Goal: Task Accomplishment & Management: Use online tool/utility

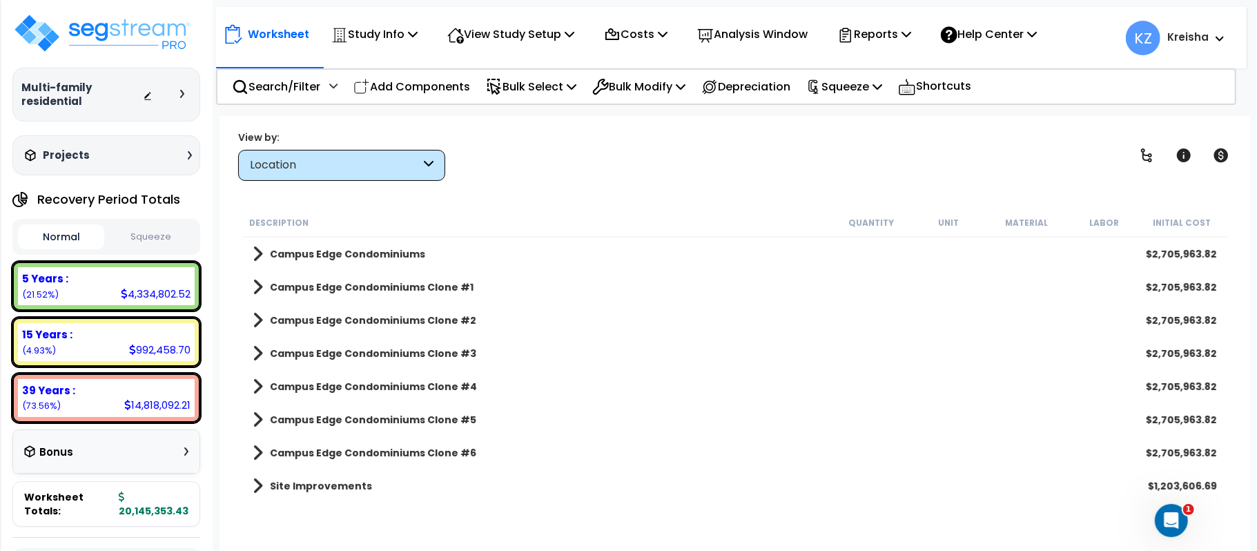
click at [1042, 170] on div "View by: Location High to Low - Component Cost" at bounding box center [734, 155] width 1003 height 51
click at [1148, 155] on icon at bounding box center [1147, 155] width 17 height 17
drag, startPoint x: 1148, startPoint y: 155, endPoint x: 835, endPoint y: 136, distance: 312.7
click at [1148, 153] on icon at bounding box center [1147, 155] width 17 height 17
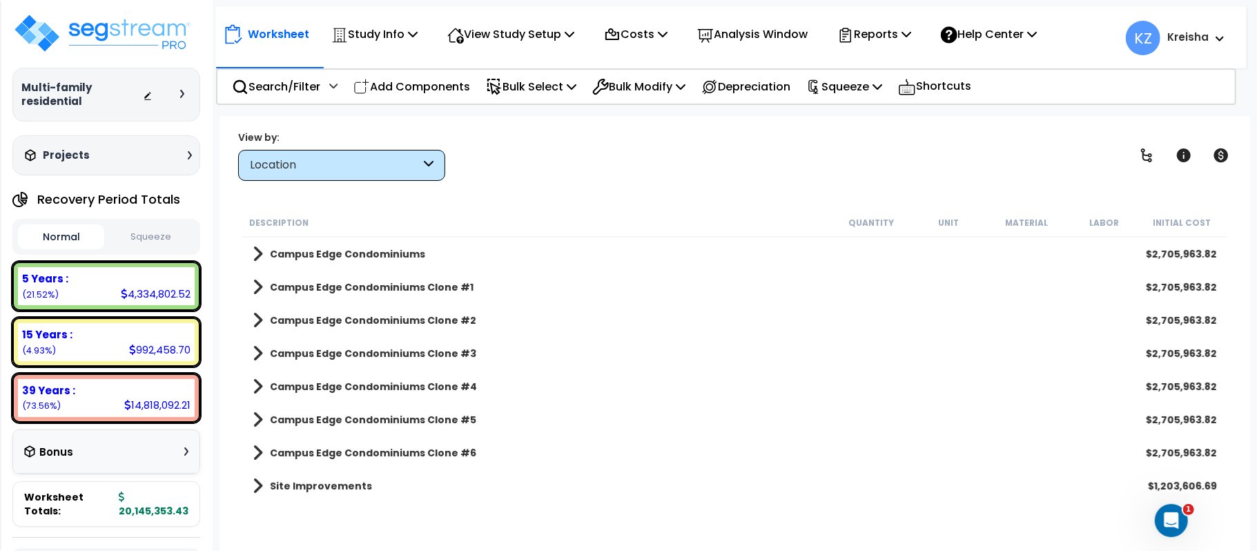
click at [835, 136] on div "View by: Location High to Low - Component Cost" at bounding box center [734, 155] width 1003 height 51
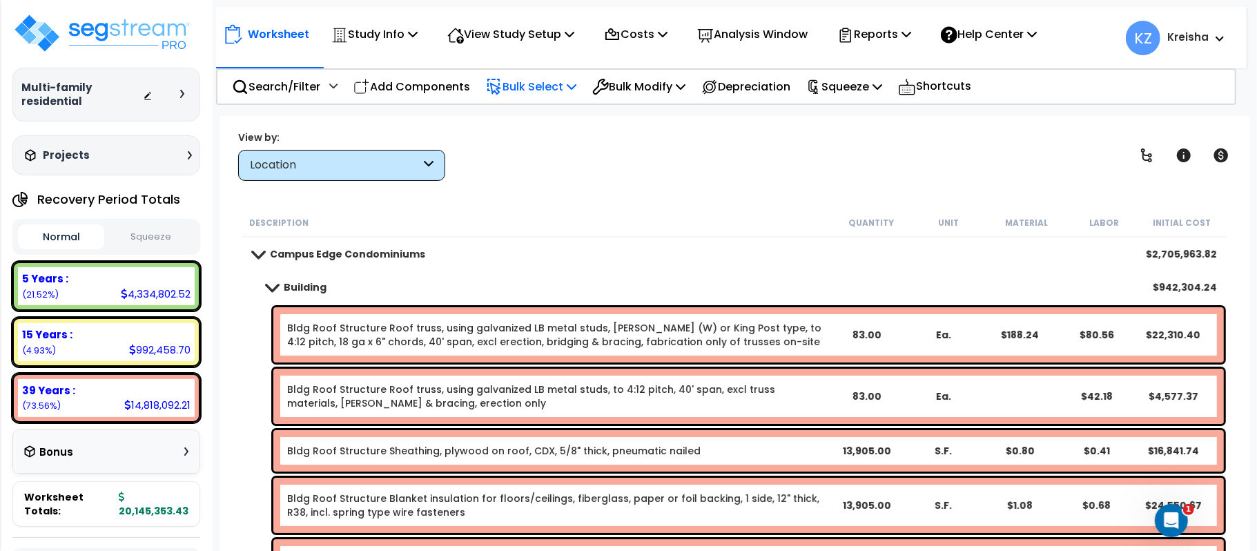
click at [559, 86] on p "Bulk Select" at bounding box center [531, 86] width 90 height 19
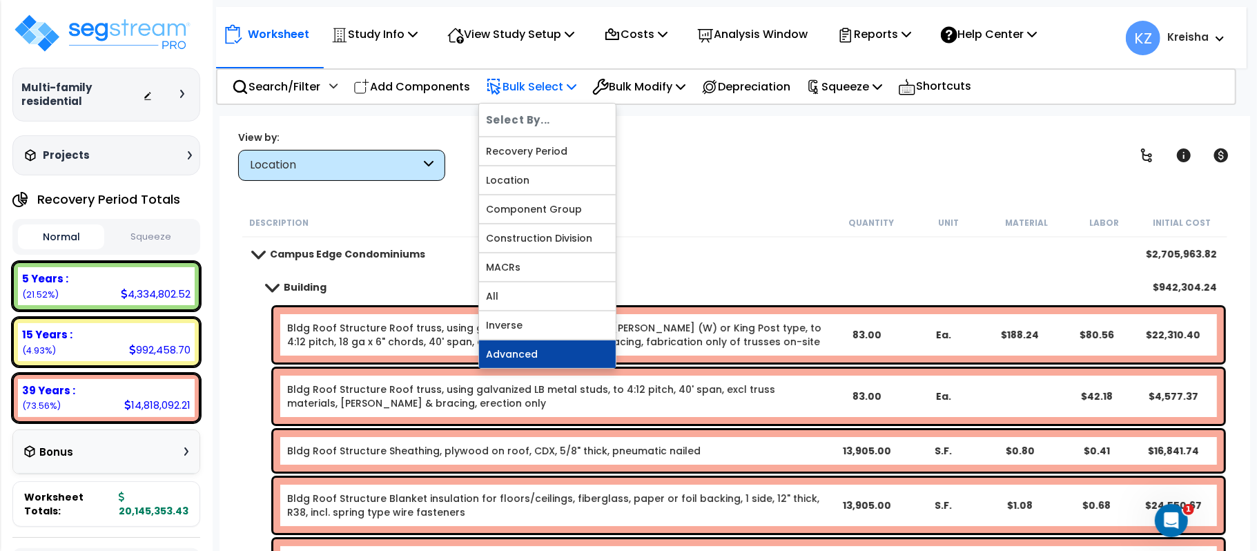
click at [512, 362] on link "Advanced" at bounding box center [547, 354] width 137 height 28
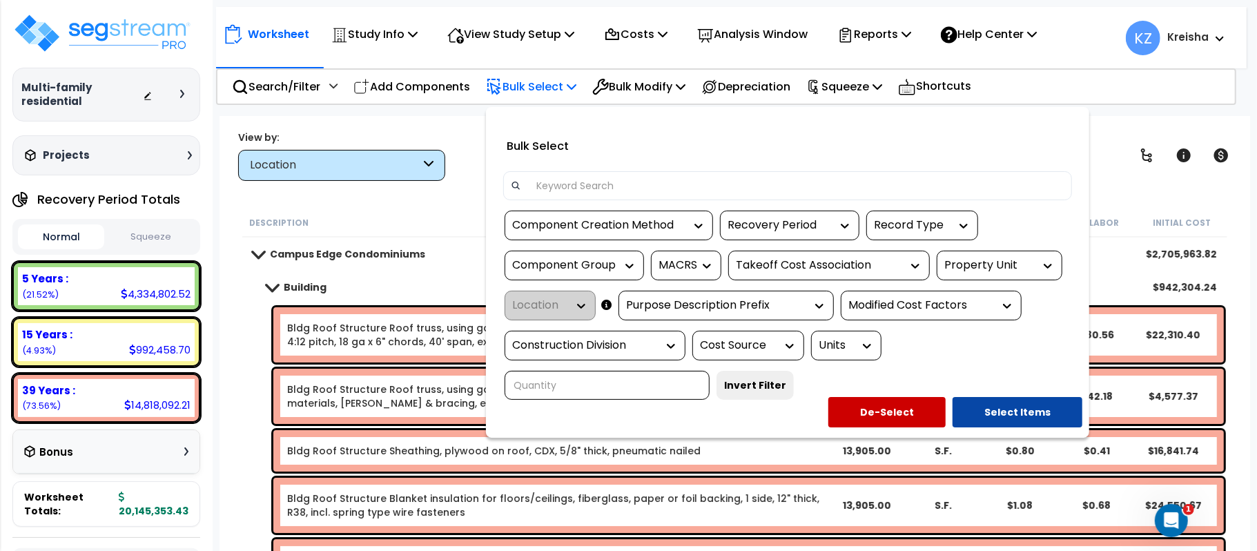
click at [691, 217] on div at bounding box center [695, 225] width 21 height 28
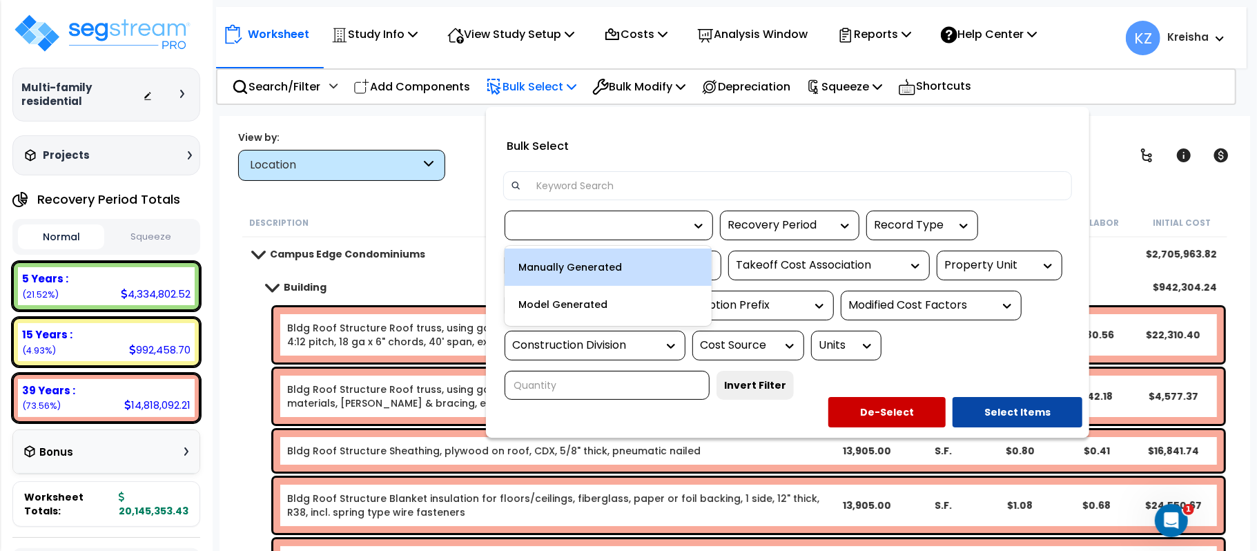
click at [605, 269] on div "Manually Generated" at bounding box center [608, 267] width 207 height 37
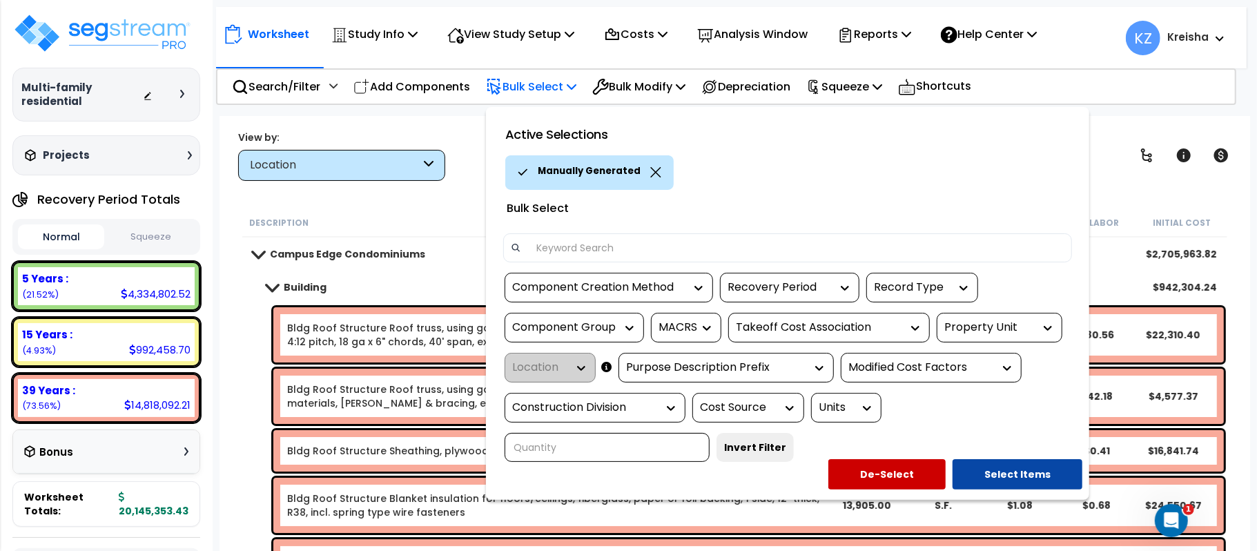
click at [652, 167] on icon at bounding box center [655, 172] width 11 height 10
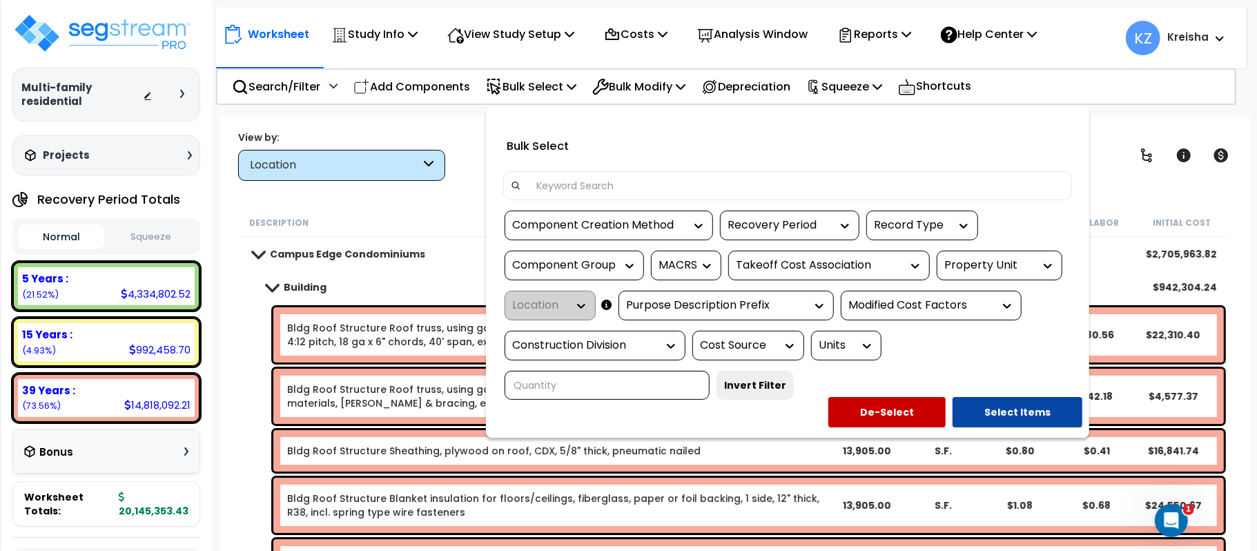
click at [777, 222] on div "Recovery Period" at bounding box center [780, 226] width 104 height 16
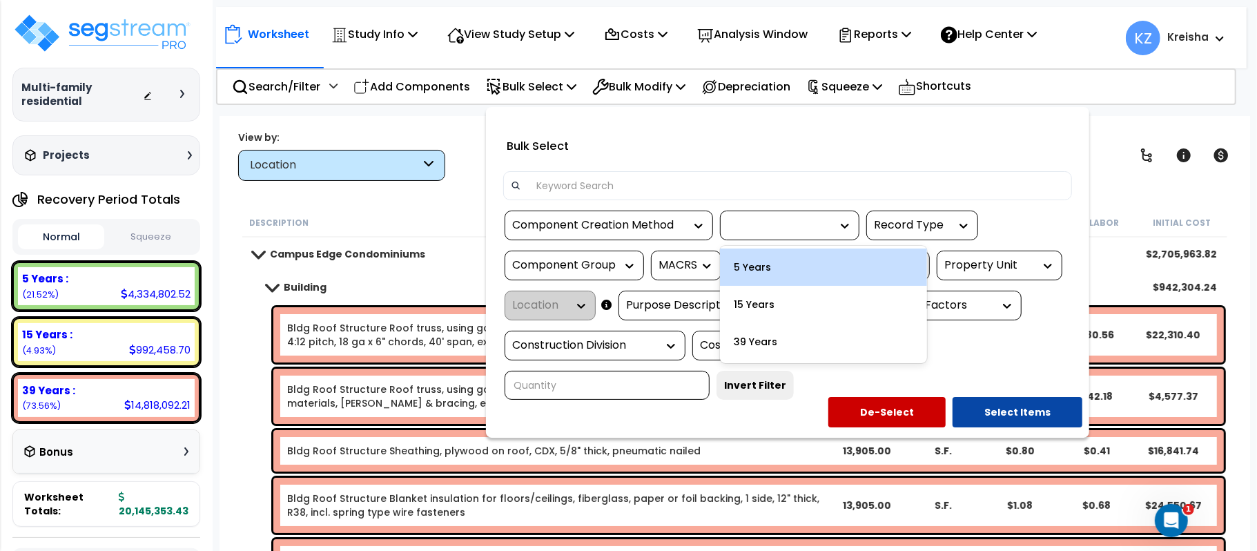
click at [760, 267] on div "5 Years" at bounding box center [823, 267] width 207 height 37
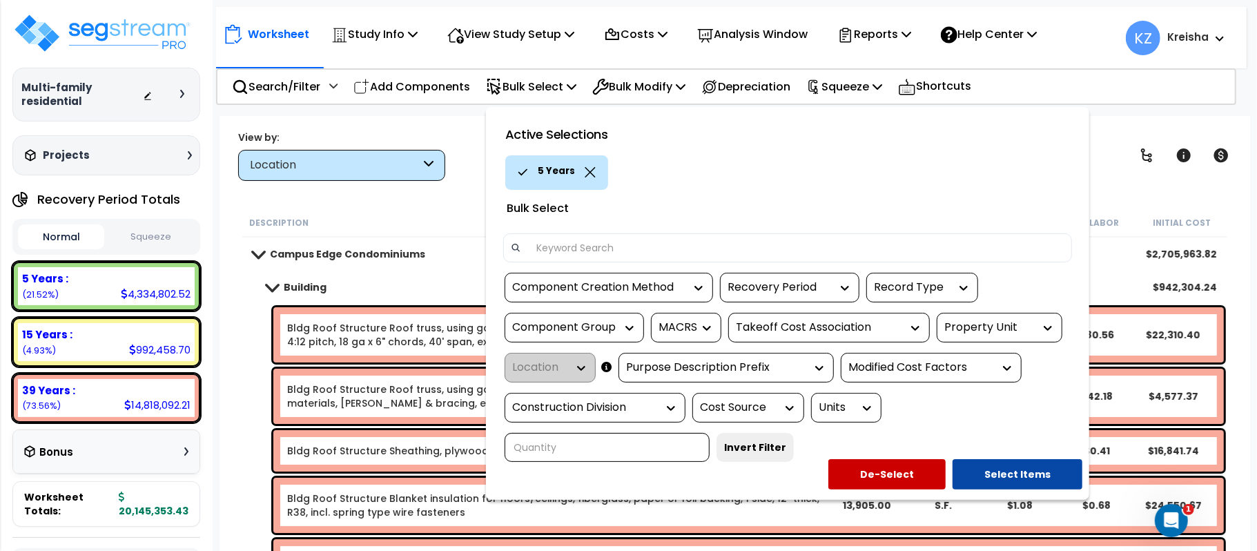
click at [992, 338] on div "Property Unit" at bounding box center [1000, 328] width 126 height 30
click at [990, 322] on div "Property Unit" at bounding box center [990, 328] width 90 height 16
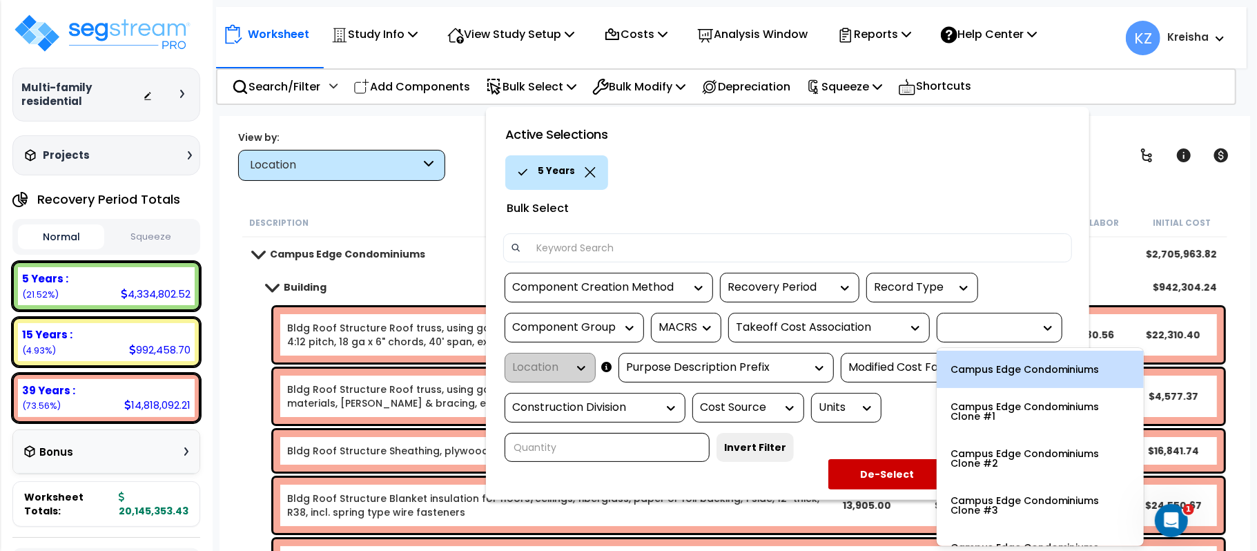
click at [973, 363] on div "Campus Edge Condominiums" at bounding box center [1040, 369] width 207 height 37
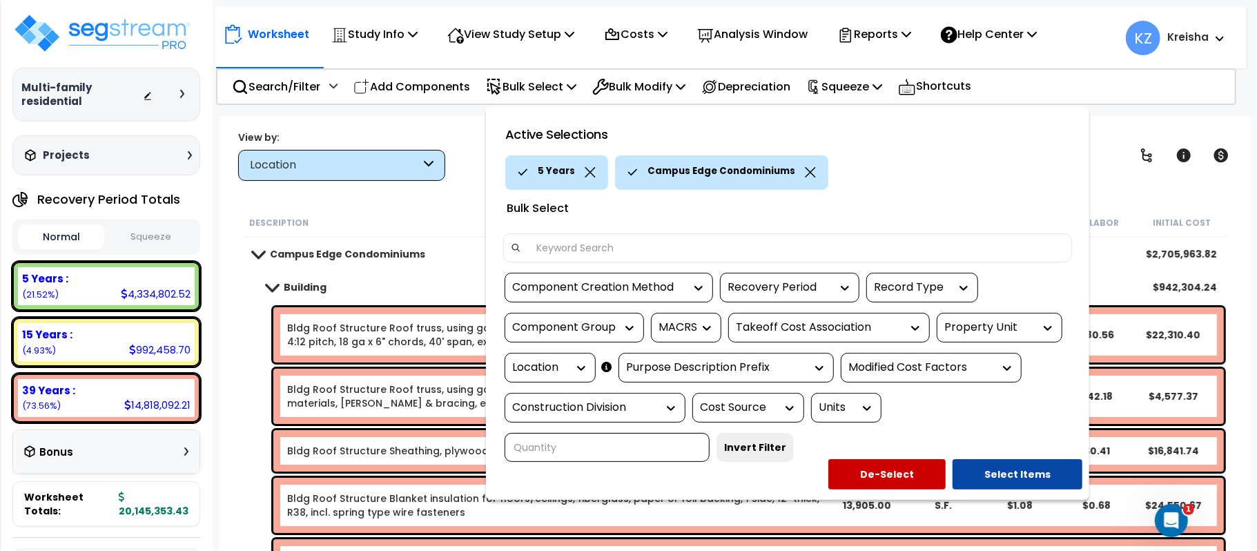
click at [551, 366] on div "Location" at bounding box center [539, 368] width 55 height 16
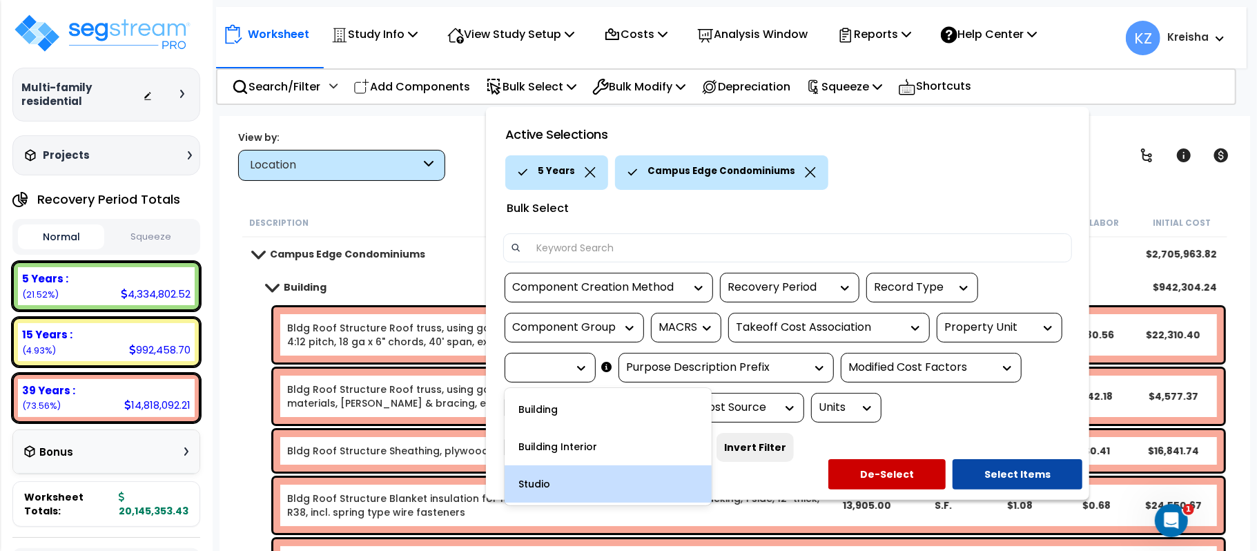
click at [561, 489] on div "Studio" at bounding box center [608, 483] width 207 height 37
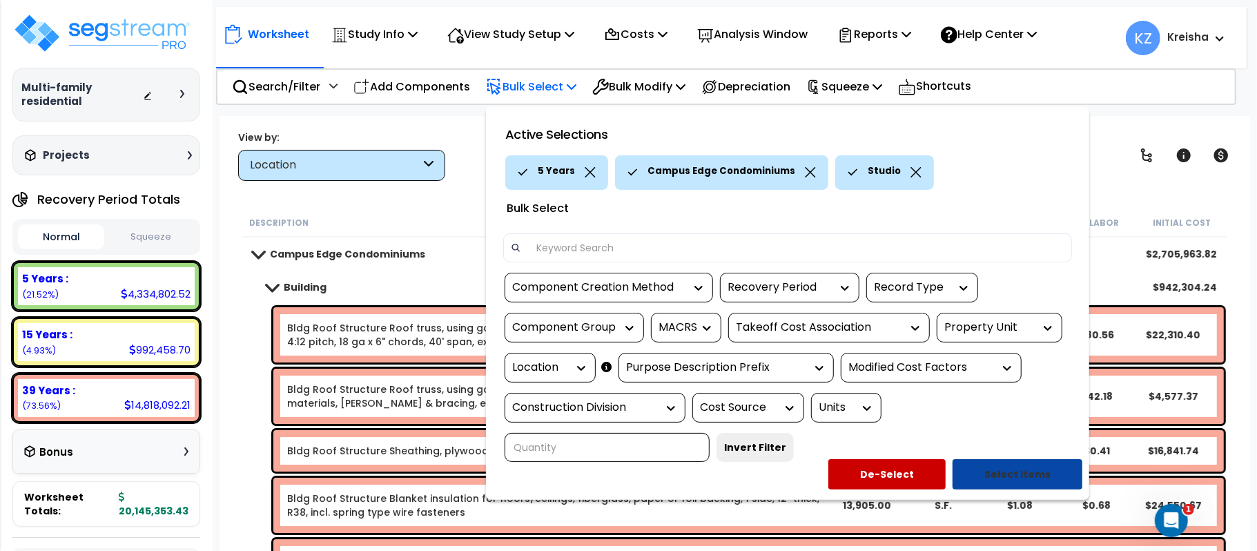
click at [1000, 475] on button "Select Items" at bounding box center [1018, 474] width 130 height 30
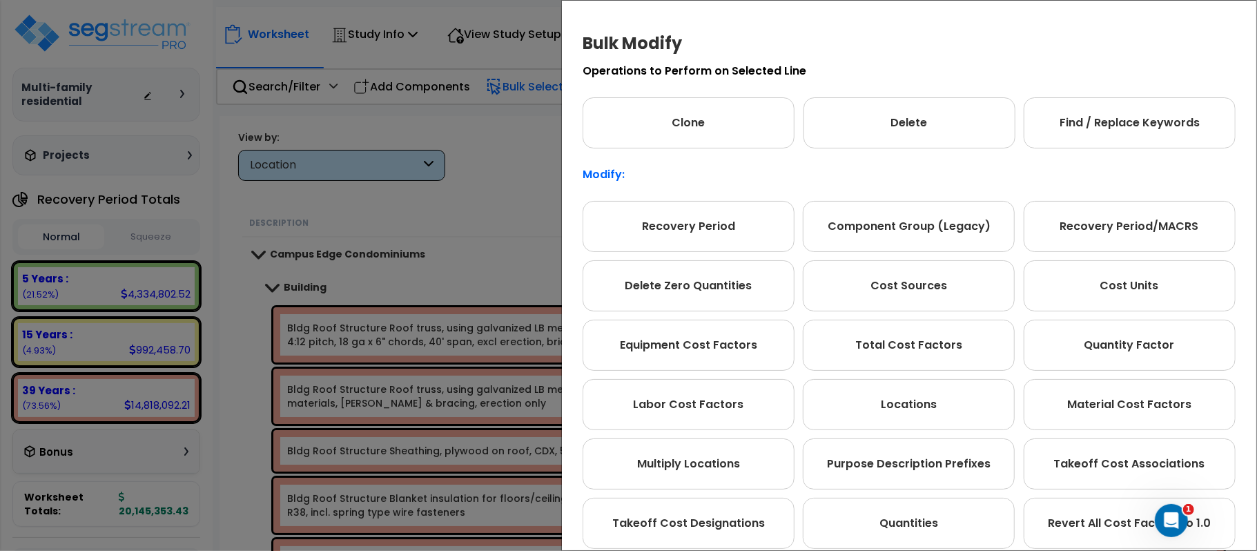
click at [518, 215] on div "Bulk Modify Operations to Perform on Selected Line Clone Delete Find / Replace …" at bounding box center [628, 275] width 1257 height 551
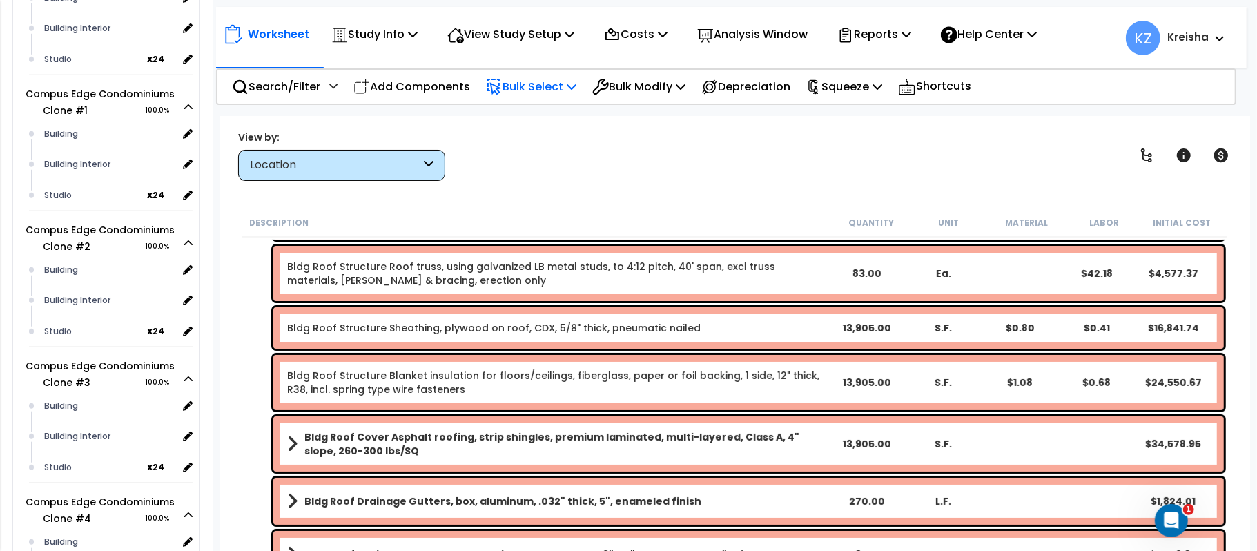
scroll to position [61, 0]
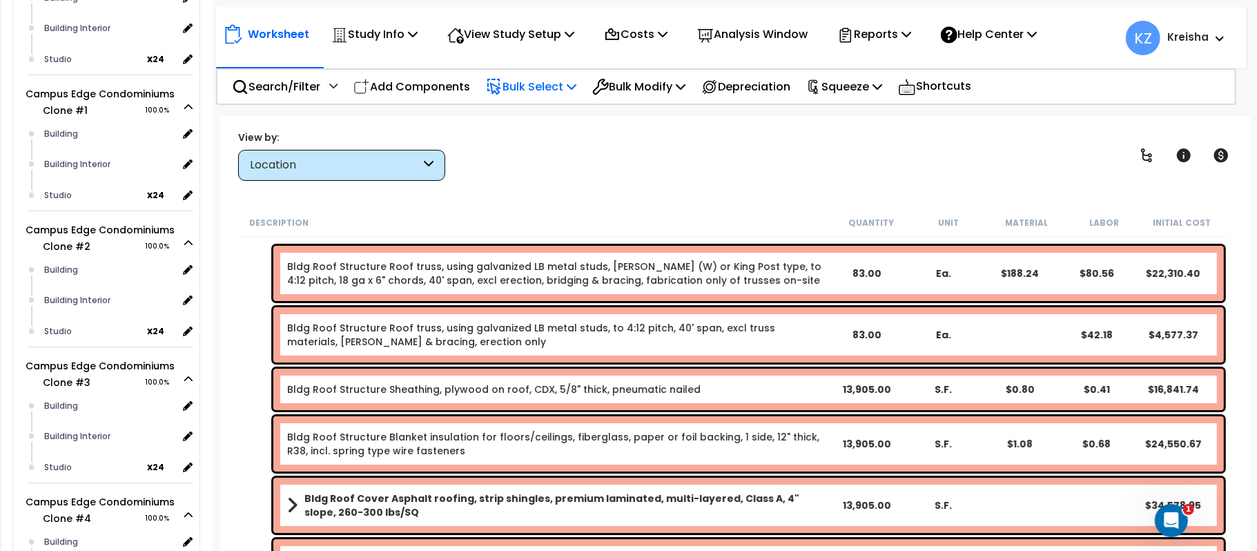
click at [355, 164] on div "Location" at bounding box center [335, 165] width 171 height 16
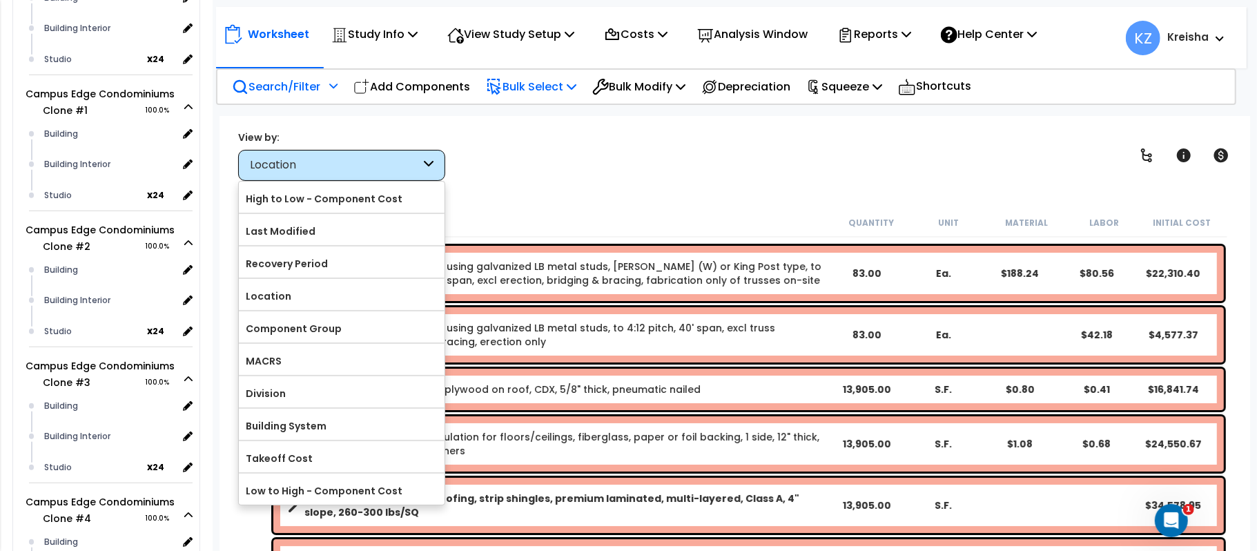
click at [309, 77] on p "Search/Filter" at bounding box center [276, 86] width 88 height 19
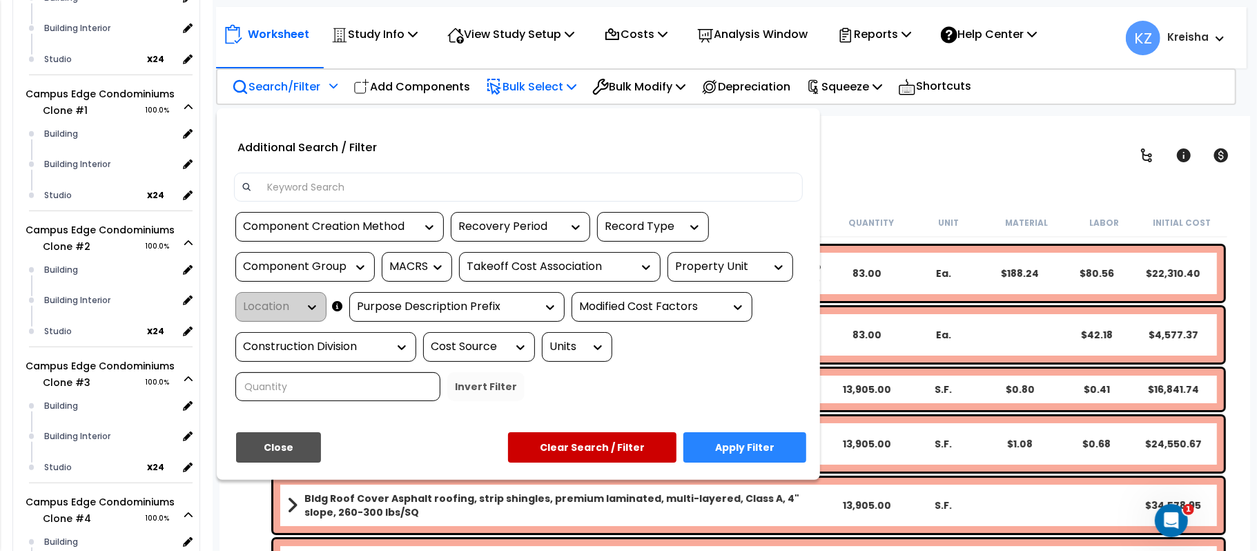
click at [493, 227] on div "Recovery Period" at bounding box center [510, 227] width 104 height 16
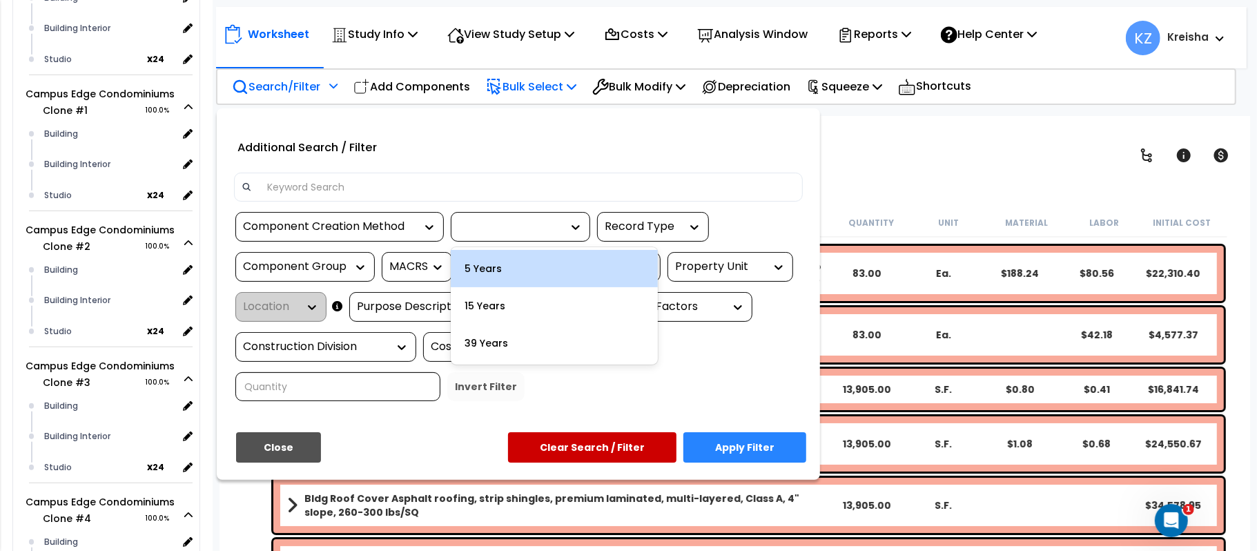
click at [503, 258] on div "5 Years" at bounding box center [554, 268] width 207 height 37
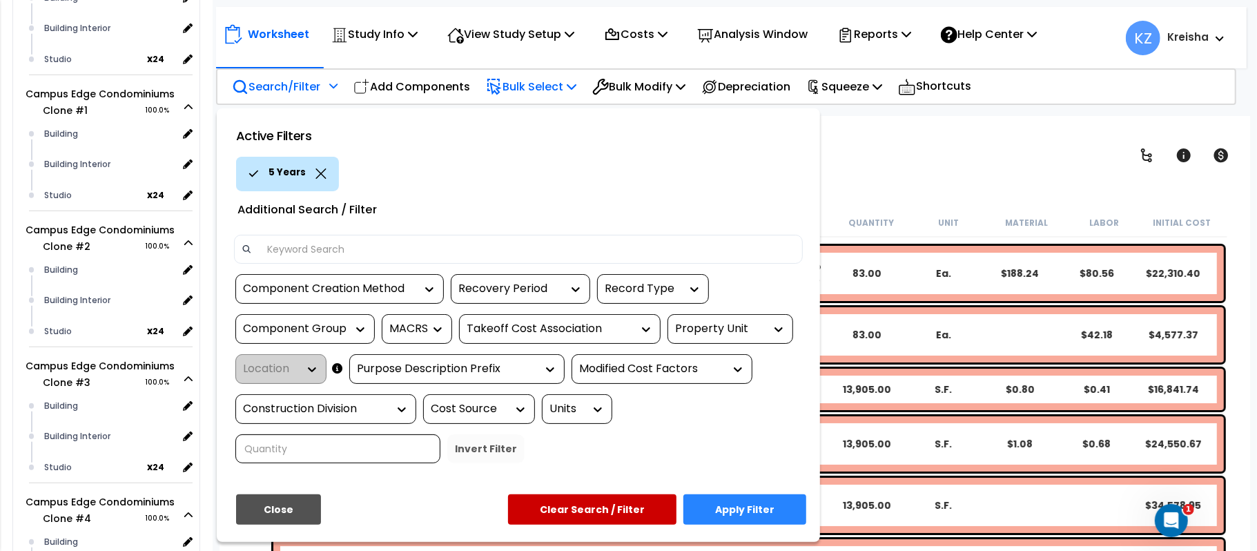
click at [715, 319] on div "Property Unit" at bounding box center [731, 329] width 126 height 30
click at [736, 331] on div "Property Unit" at bounding box center [720, 329] width 90 height 16
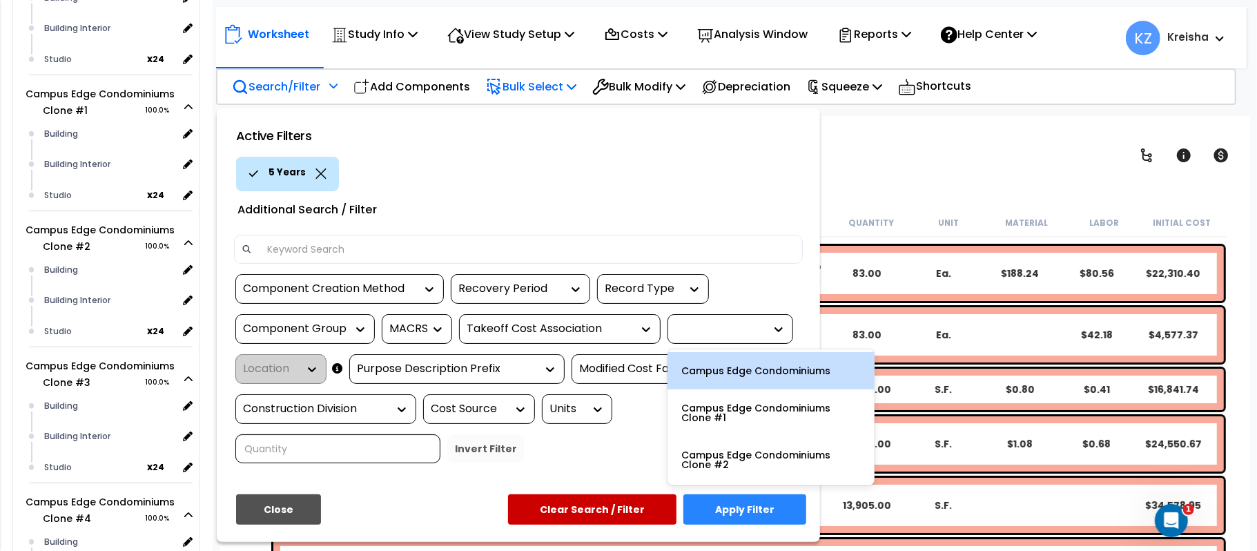
click at [705, 380] on div "Campus Edge Condominiums" at bounding box center [771, 370] width 207 height 37
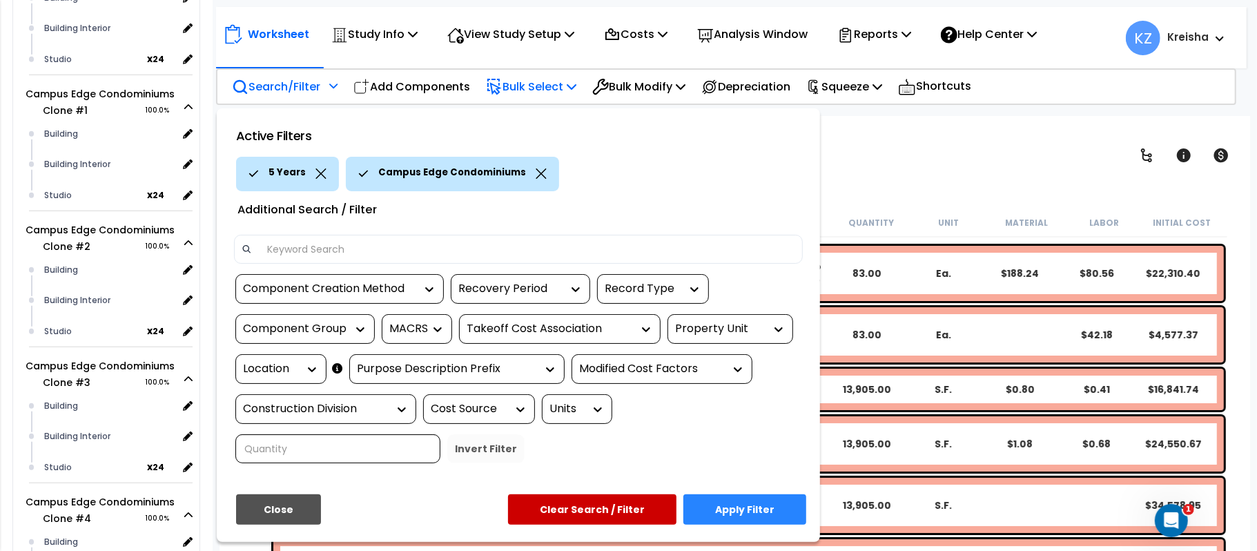
click at [287, 374] on div "Location" at bounding box center [270, 369] width 55 height 16
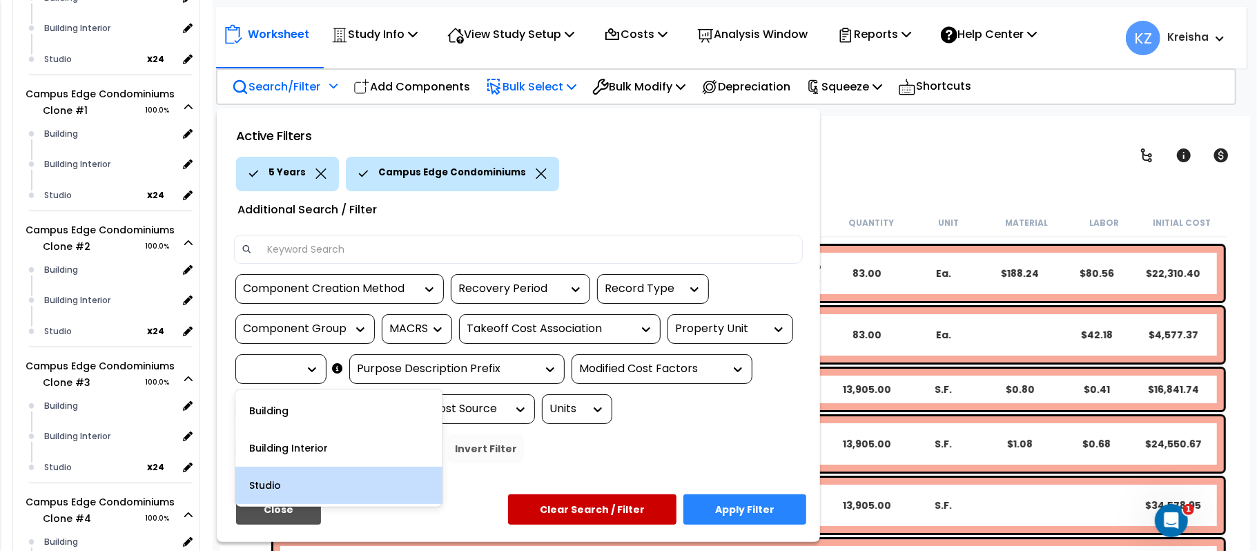
click at [269, 481] on div "Studio" at bounding box center [338, 485] width 207 height 37
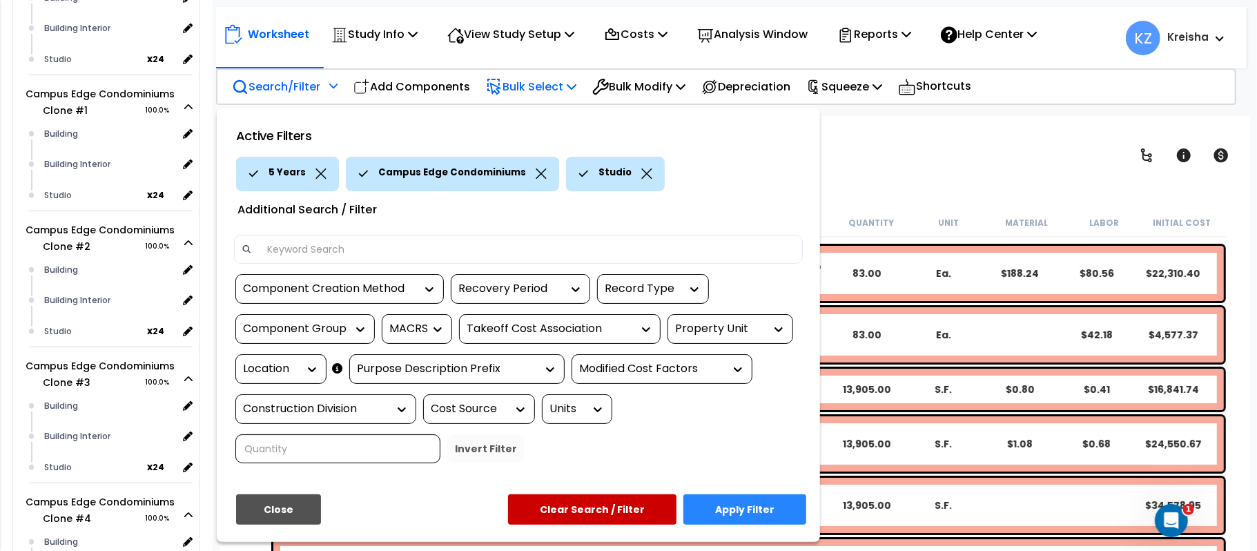
click at [752, 510] on button "Apply Filter" at bounding box center [745, 509] width 123 height 30
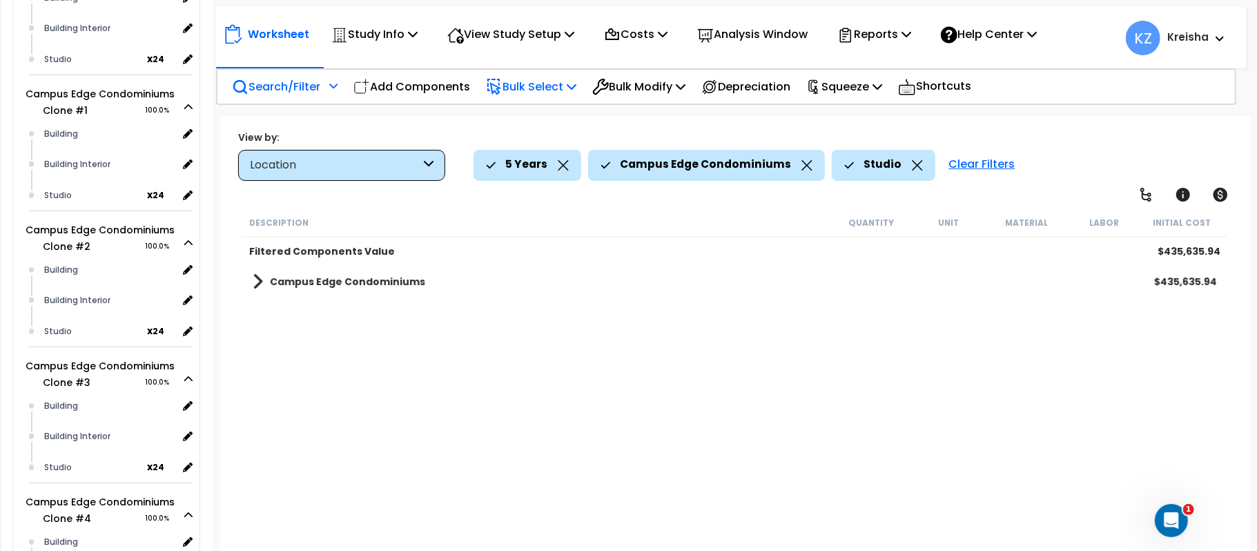
scroll to position [0, 0]
click at [327, 285] on b "Campus Edge Condominiums" at bounding box center [347, 282] width 155 height 14
click at [338, 311] on div "Studio $435,635.94" at bounding box center [735, 314] width 978 height 33
click at [305, 319] on b "Studio" at bounding box center [301, 315] width 35 height 14
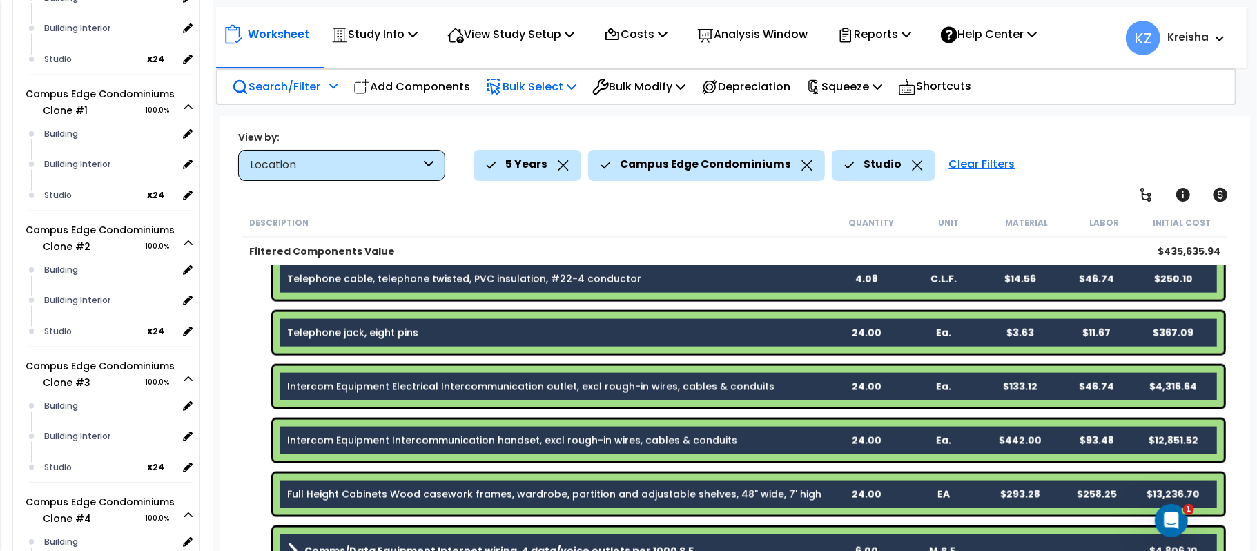
scroll to position [1487, 0]
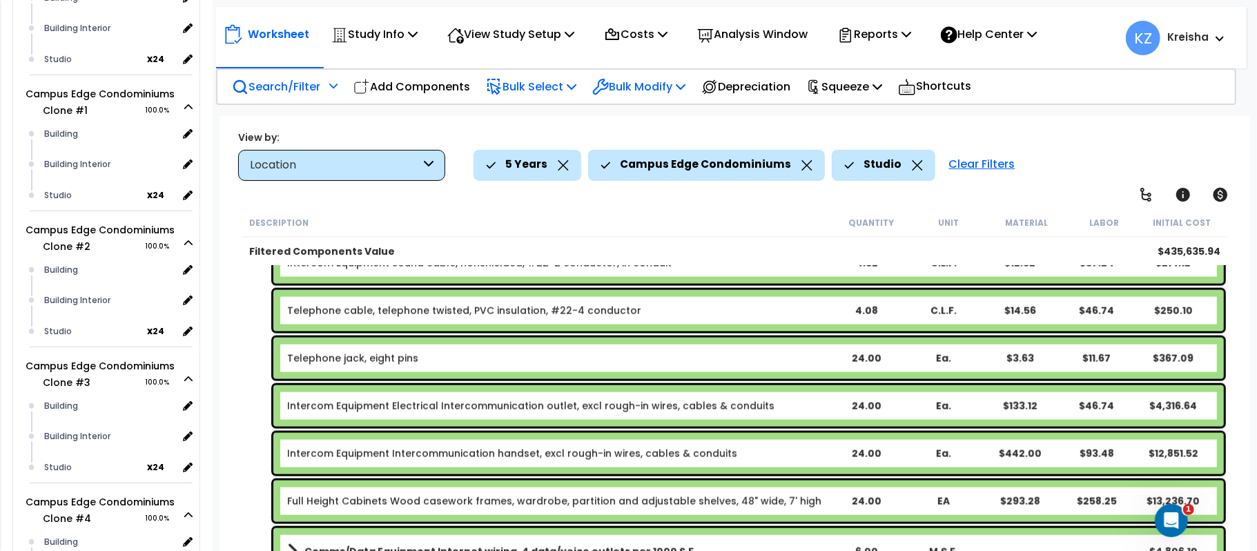
click at [609, 84] on icon at bounding box center [600, 87] width 17 height 17
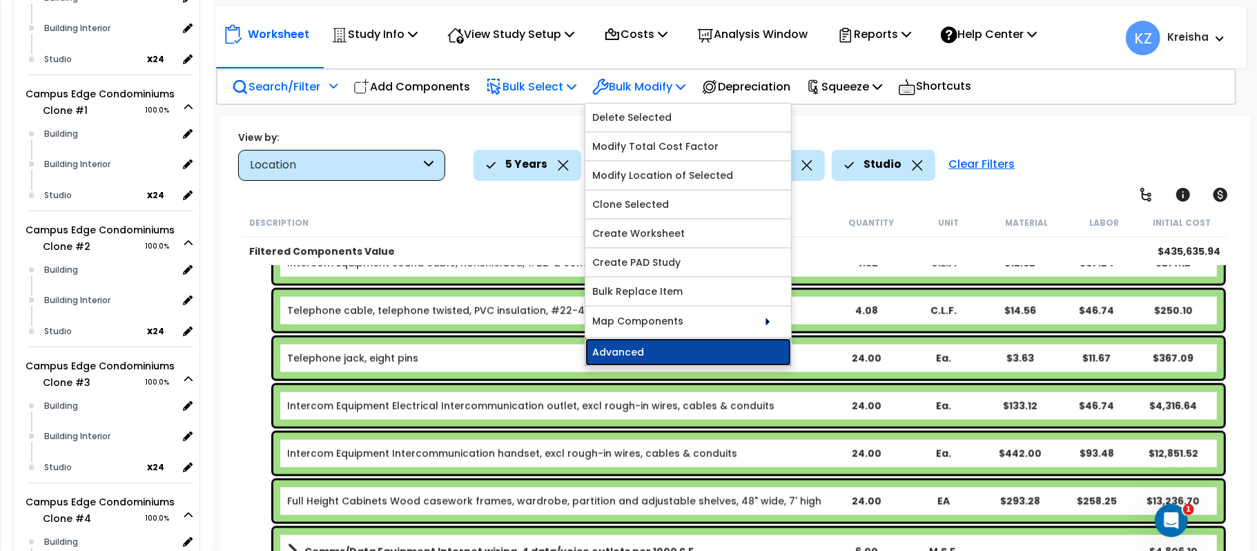
click at [682, 345] on link "Advanced" at bounding box center [689, 352] width 206 height 28
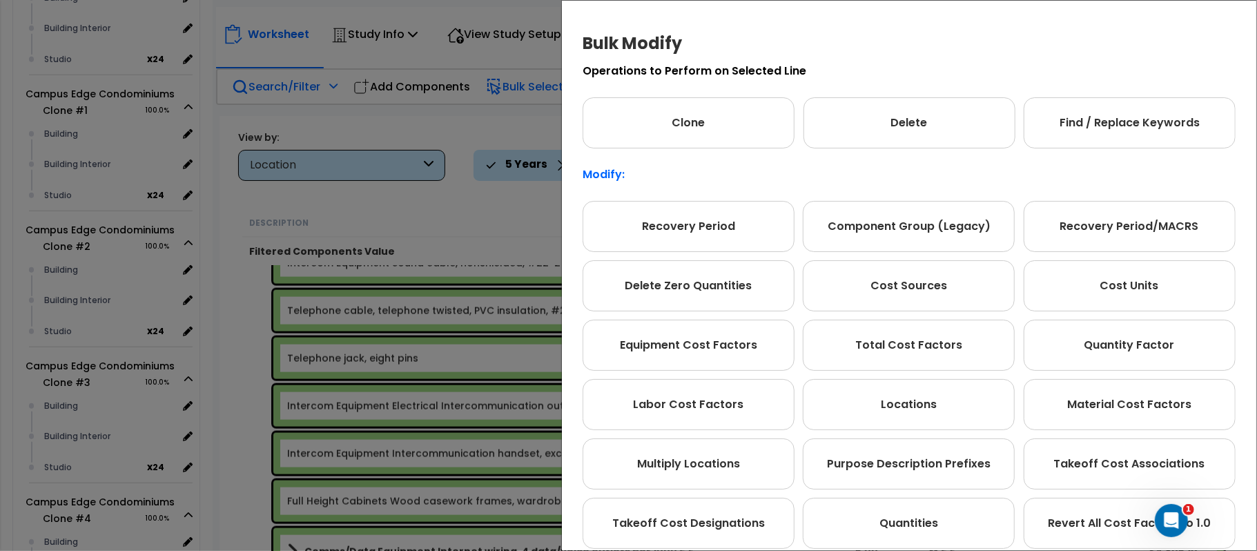
click at [447, 137] on div "Bulk Modify Operations to Perform on Selected Line Clone Delete Find / Replace …" at bounding box center [628, 275] width 1257 height 551
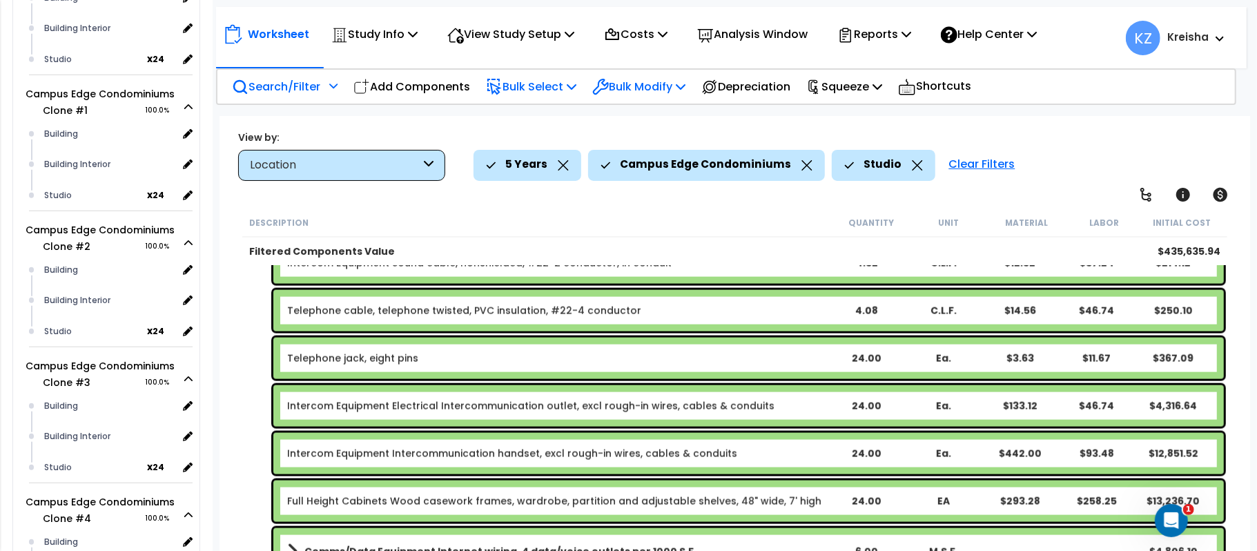
click at [650, 95] on div "Bulk Modify" at bounding box center [638, 86] width 93 height 32
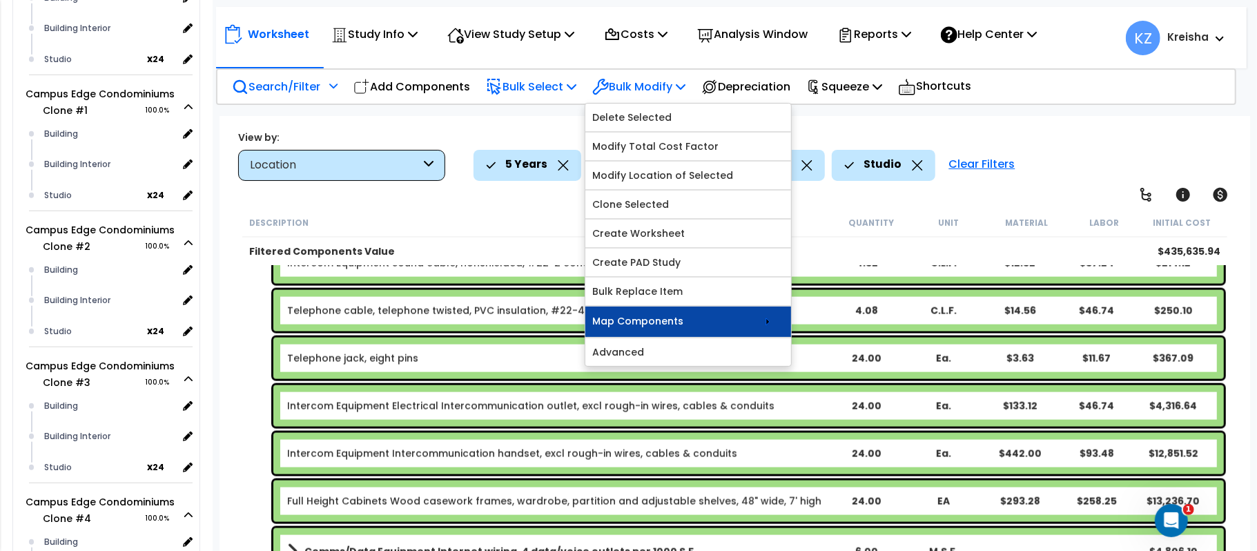
click at [700, 334] on link "Map Components" at bounding box center [689, 322] width 206 height 30
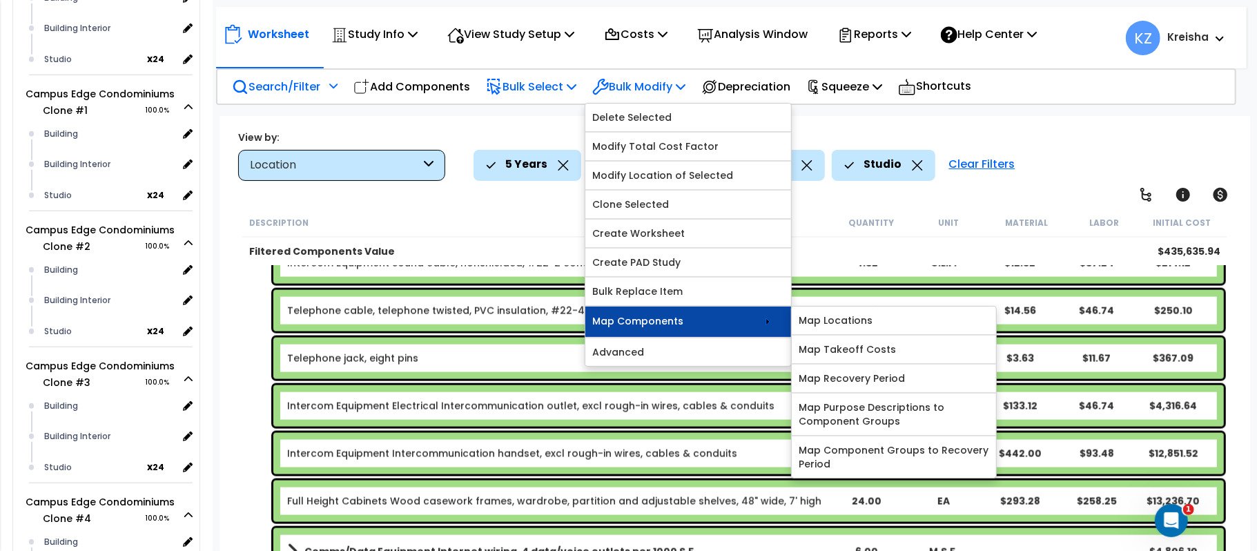
click at [700, 334] on link "Map Components" at bounding box center [689, 322] width 206 height 30
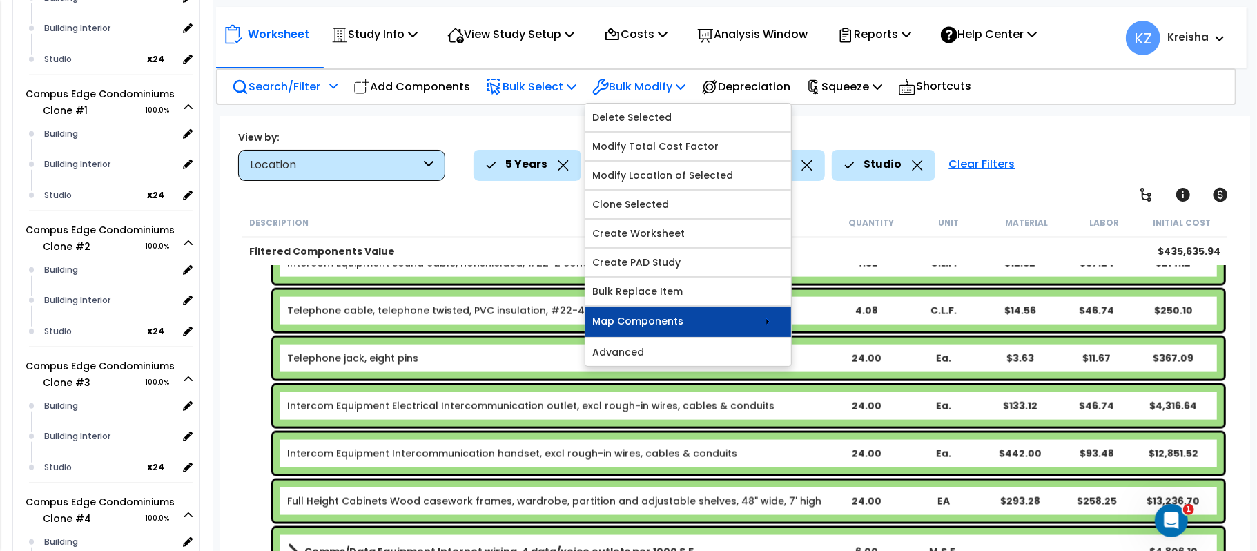
click at [700, 334] on link "Map Components" at bounding box center [689, 322] width 206 height 30
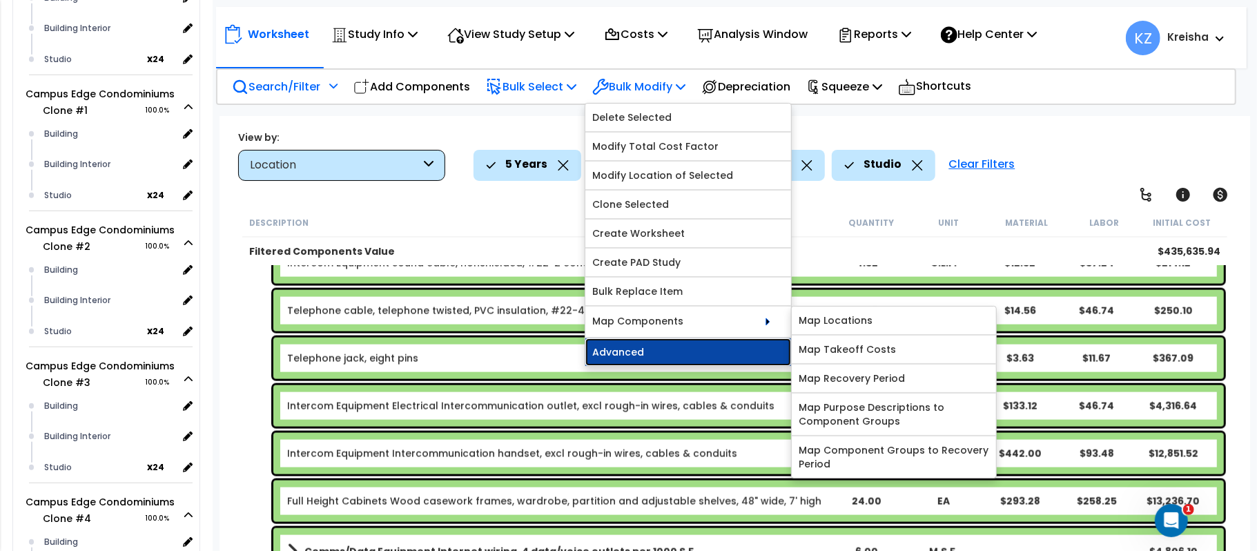
click at [689, 357] on link "Advanced" at bounding box center [689, 352] width 206 height 28
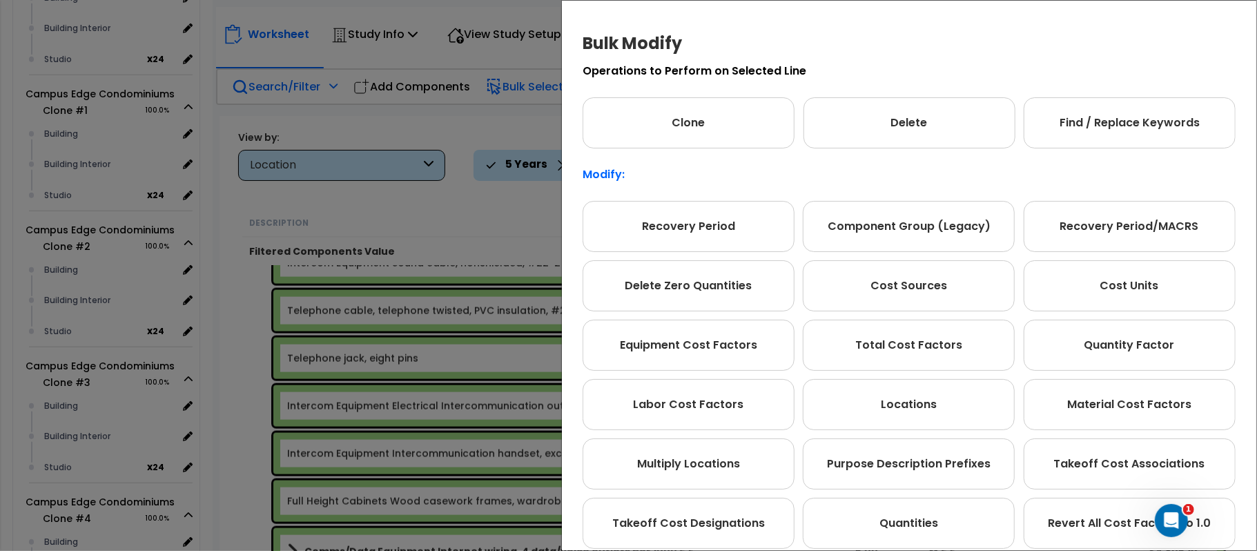
click at [451, 123] on div "Bulk Modify Operations to Perform on Selected Line Clone Delete Find / Replace …" at bounding box center [628, 275] width 1257 height 551
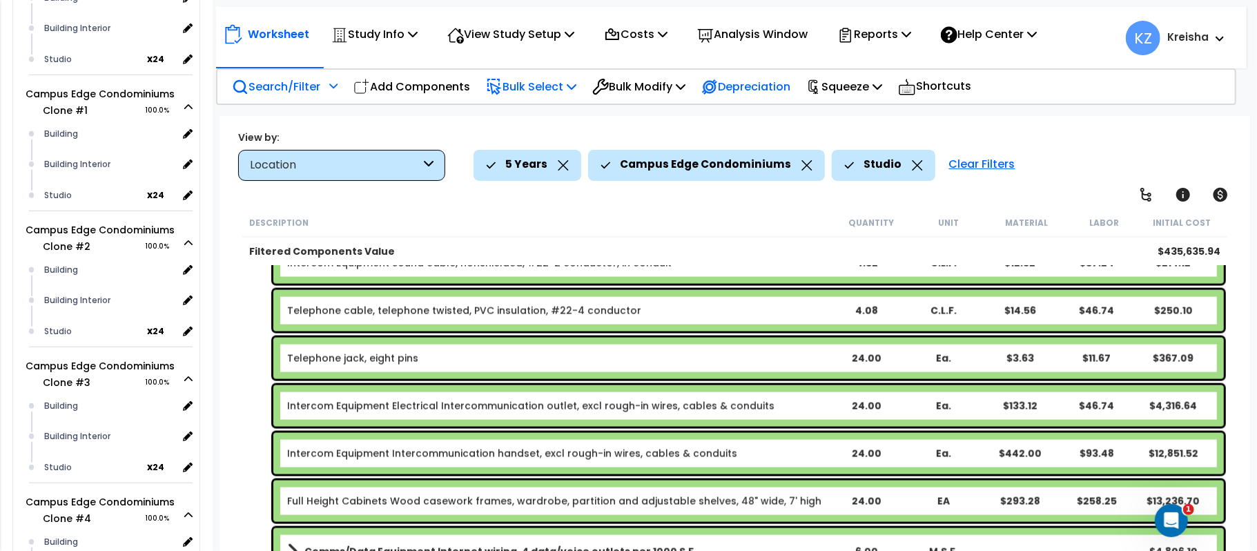
click at [748, 92] on p "Depreciation" at bounding box center [746, 86] width 89 height 19
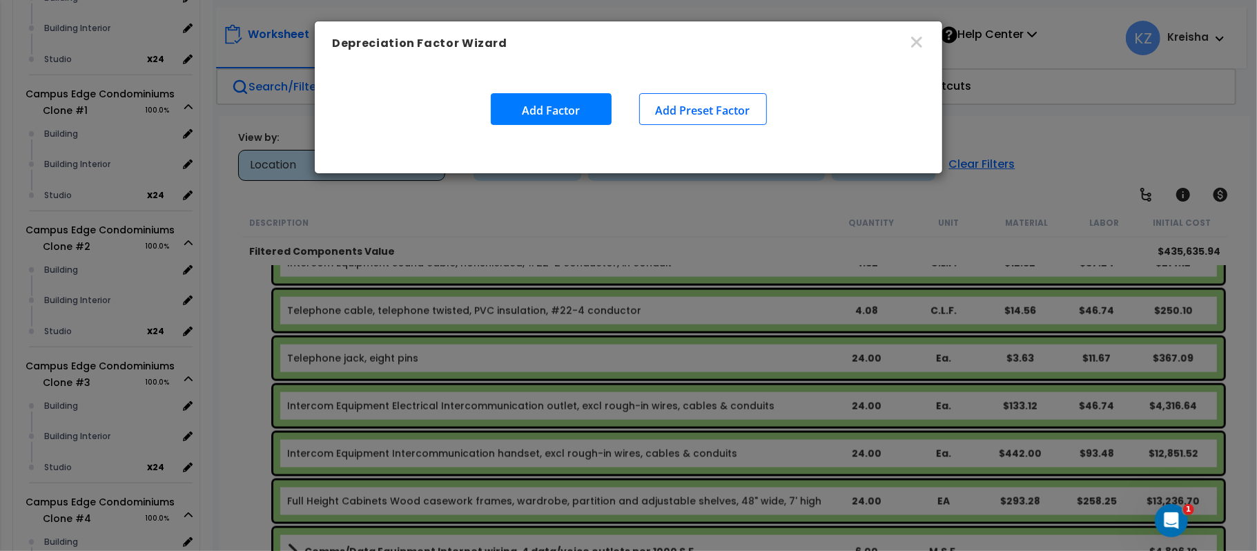
click at [519, 115] on button "Add Factor" at bounding box center [551, 109] width 121 height 32
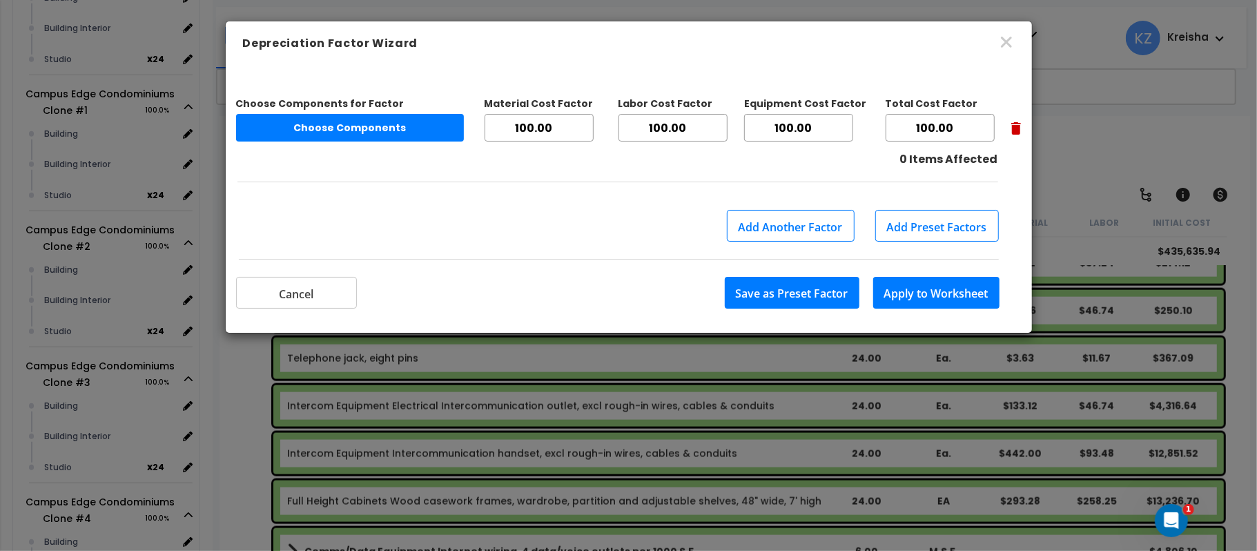
click at [338, 130] on button "Choose Components" at bounding box center [350, 128] width 228 height 28
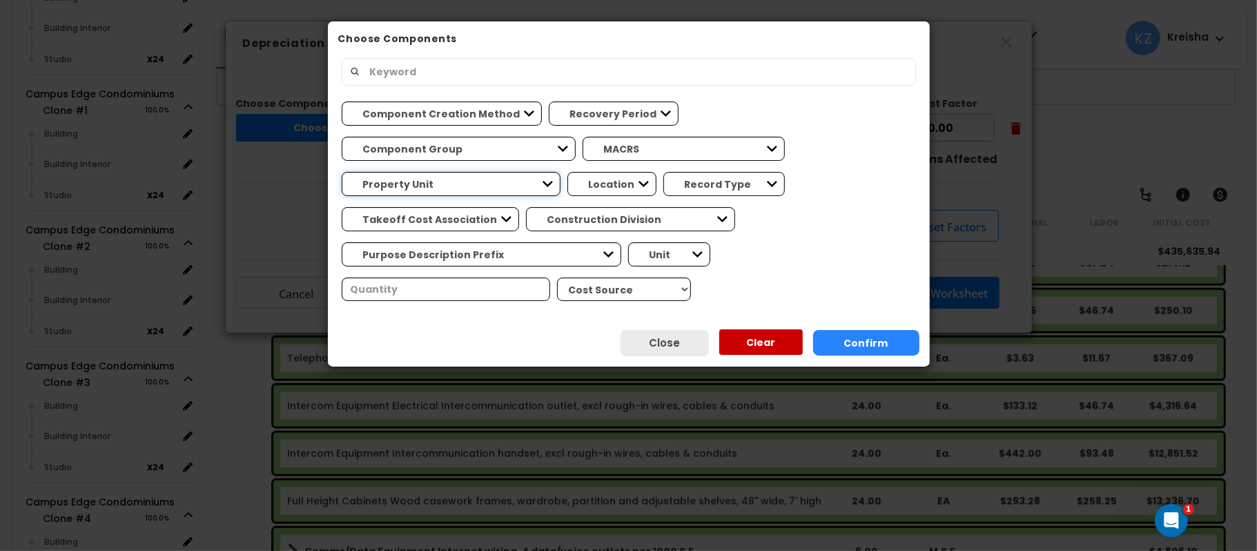
click at [561, 172] on select "Property Unit Campus Edge Condominiums Campus Edge Condominiums Cl... Campus Ed…" at bounding box center [451, 184] width 219 height 24
click at [583, 148] on select "MACRS 39 Years - NA - Long-Life P... 5 Years - NA - Energy Property 5 Years - 0…" at bounding box center [684, 149] width 202 height 24
click at [650, 330] on button "Close" at bounding box center [665, 343] width 88 height 26
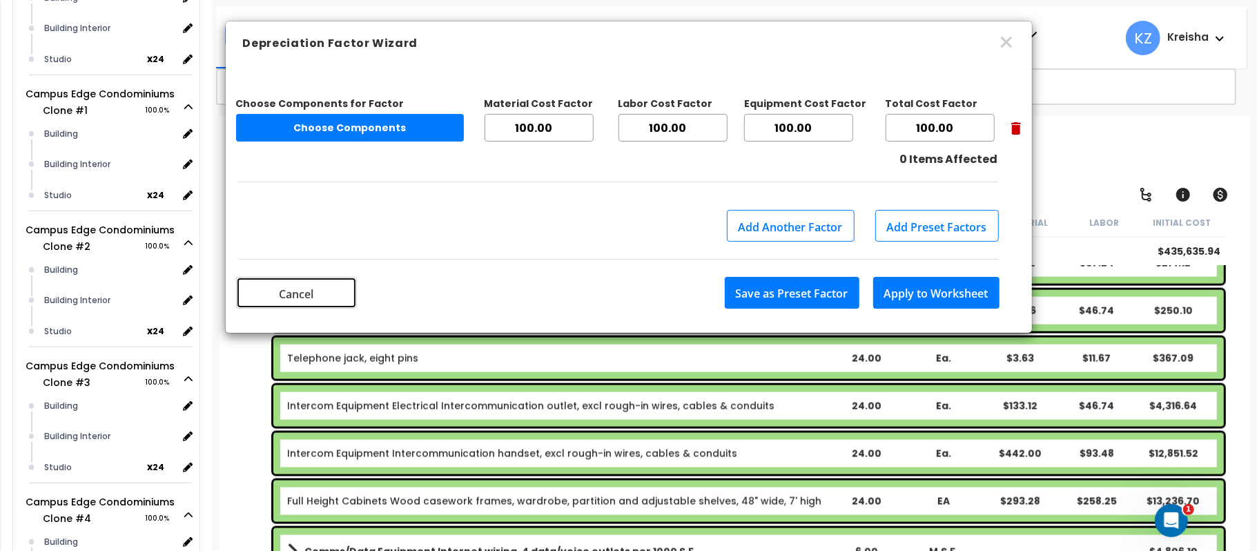
click at [323, 283] on button "Cancel" at bounding box center [296, 293] width 121 height 32
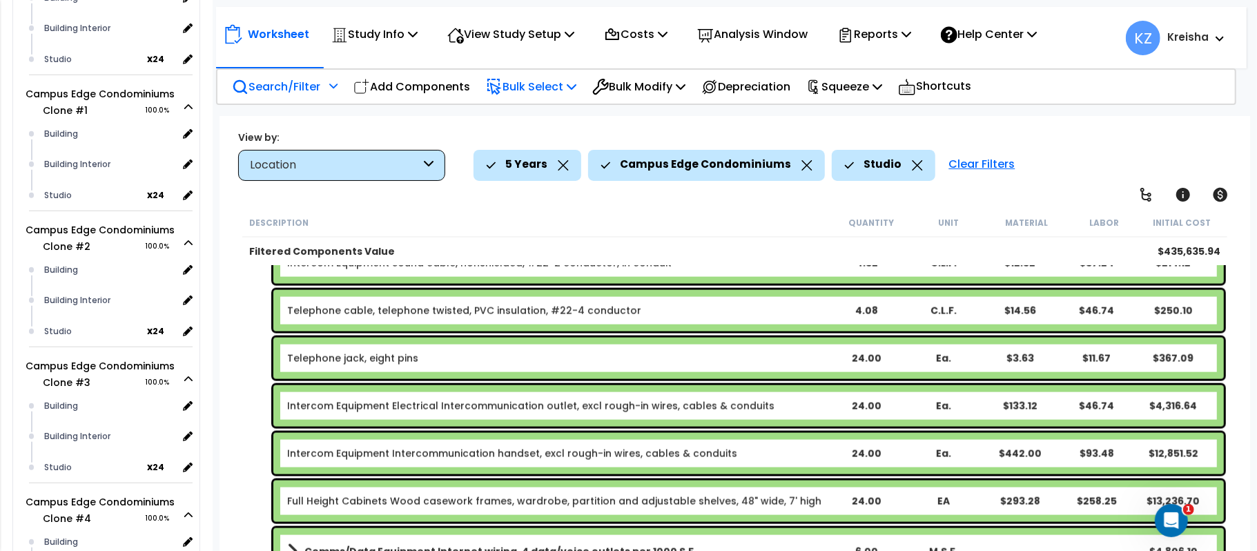
click at [352, 316] on link "Telephone cable, telephone twisted, PVC insulation, #22-4 conductor" at bounding box center [464, 311] width 354 height 14
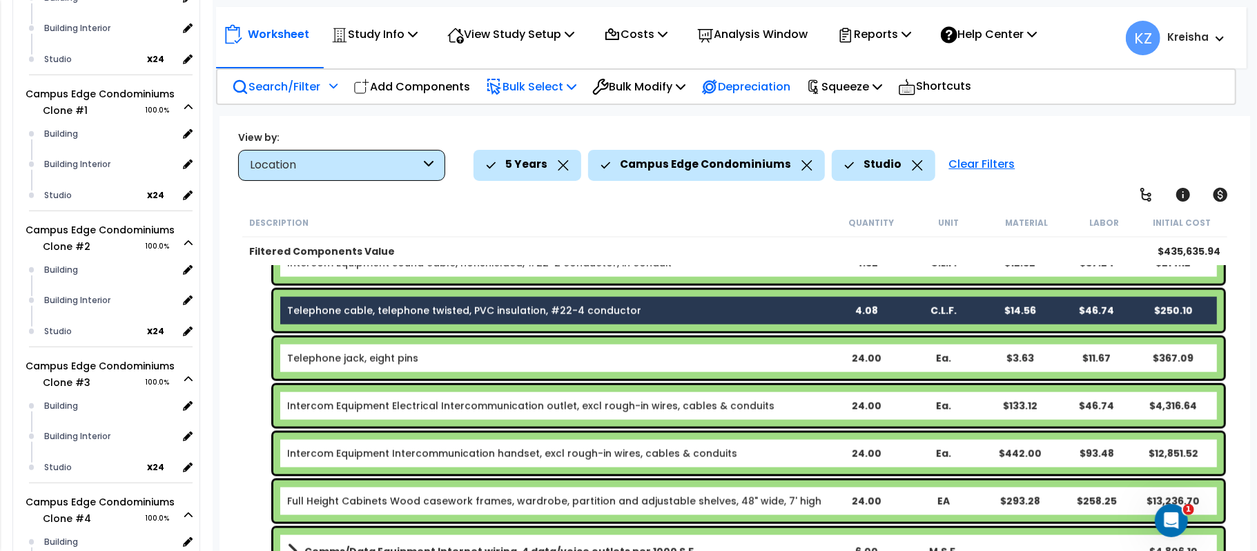
click at [784, 77] on p "Depreciation" at bounding box center [746, 86] width 89 height 19
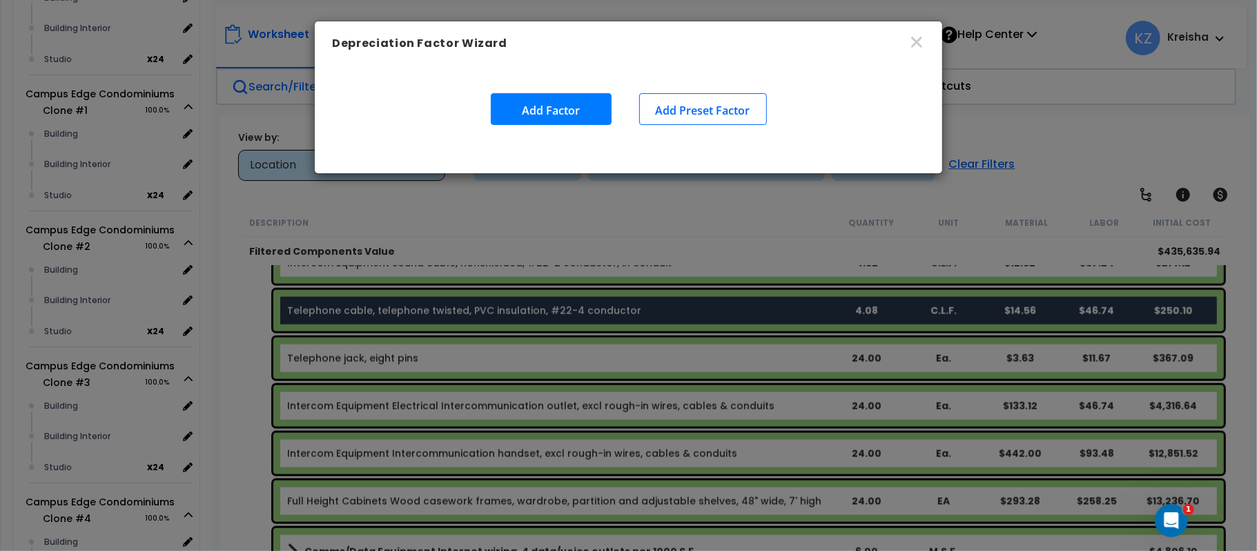
click at [532, 113] on button "Add Factor" at bounding box center [551, 109] width 121 height 32
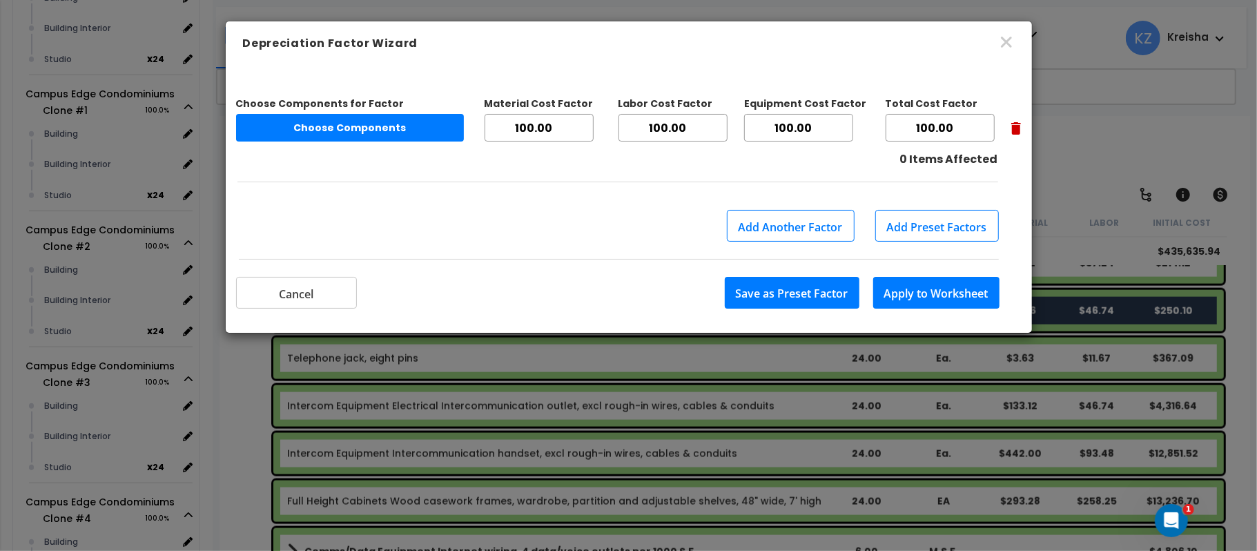
click at [398, 124] on button "Choose Components" at bounding box center [350, 128] width 228 height 28
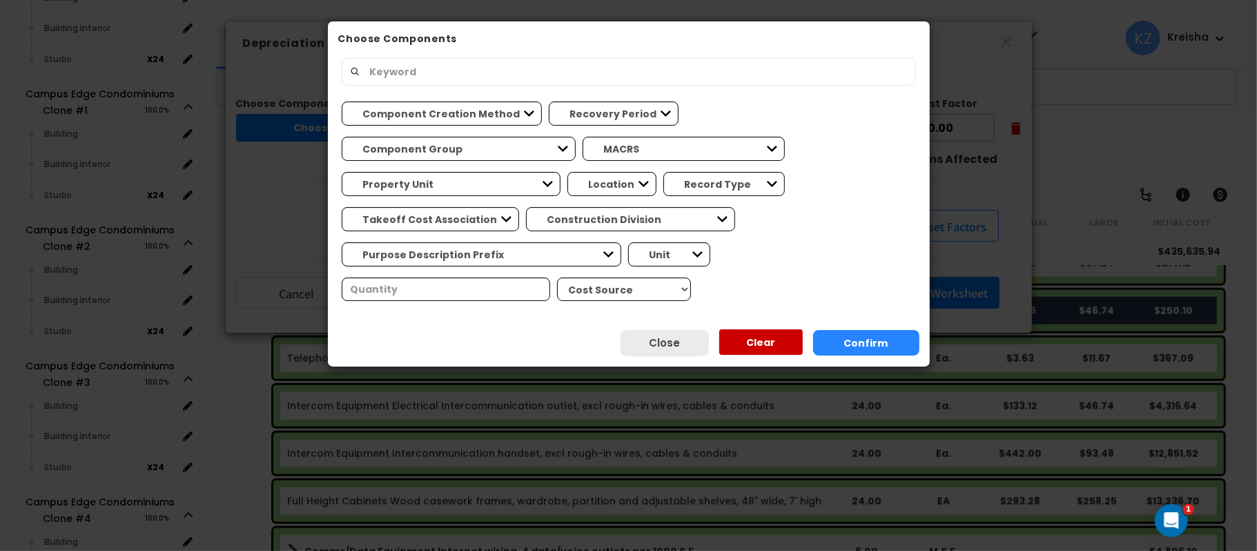
click at [528, 76] on input "text" at bounding box center [633, 71] width 545 height 23
type input "telephone cable"
click at [437, 111] on select "Component Creation Method Manually Generated Model Generated" at bounding box center [442, 114] width 200 height 24
click at [504, 247] on div "Component Creation Method Manually Generated Model Generated Recovery Period 5 …" at bounding box center [629, 201] width 574 height 211
click at [854, 330] on button "Confirm" at bounding box center [866, 343] width 106 height 26
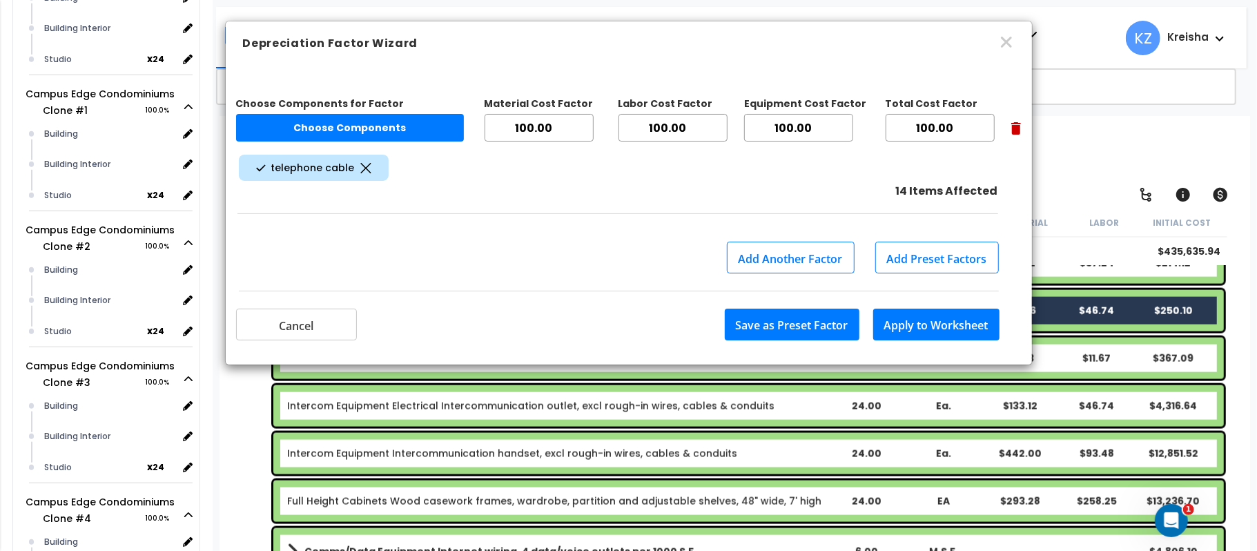
click at [516, 232] on div "Choose Components for Factor Choose Components Material Cost Factor 100.00 Labo…" at bounding box center [629, 175] width 806 height 218
click at [363, 167] on icon at bounding box center [365, 167] width 11 height 10
click at [363, 171] on icon at bounding box center [365, 167] width 11 height 10
click at [365, 168] on icon at bounding box center [365, 167] width 11 height 10
click at [521, 184] on div "14 Items Affected" at bounding box center [629, 191] width 786 height 16
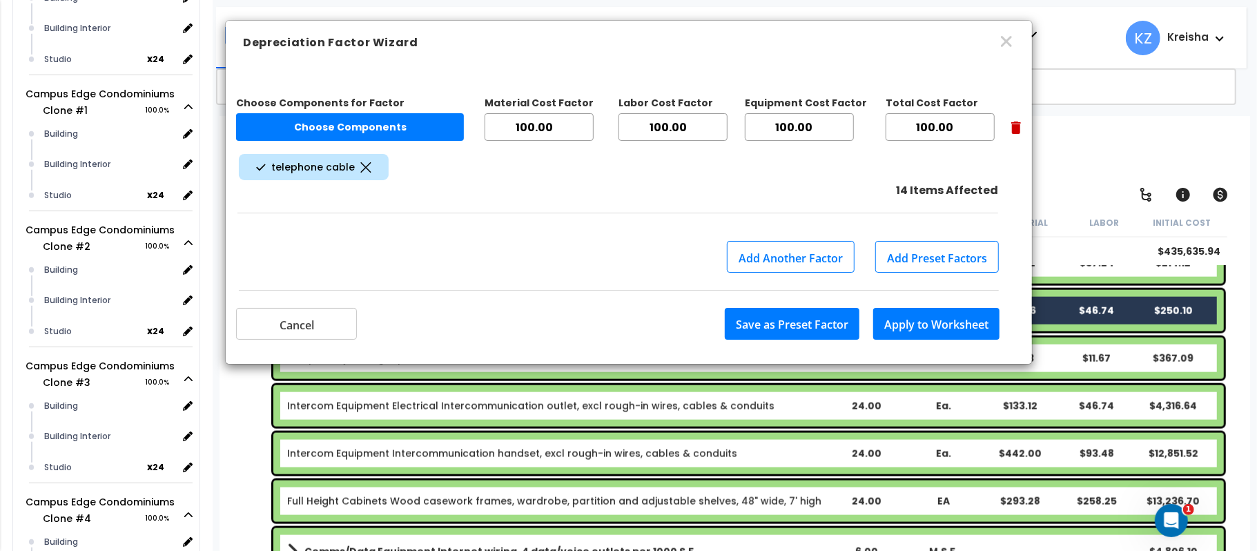
drag, startPoint x: 471, startPoint y: 200, endPoint x: 472, endPoint y: 224, distance: 23.5
click at [472, 199] on div "14 Items Affected" at bounding box center [629, 191] width 786 height 16
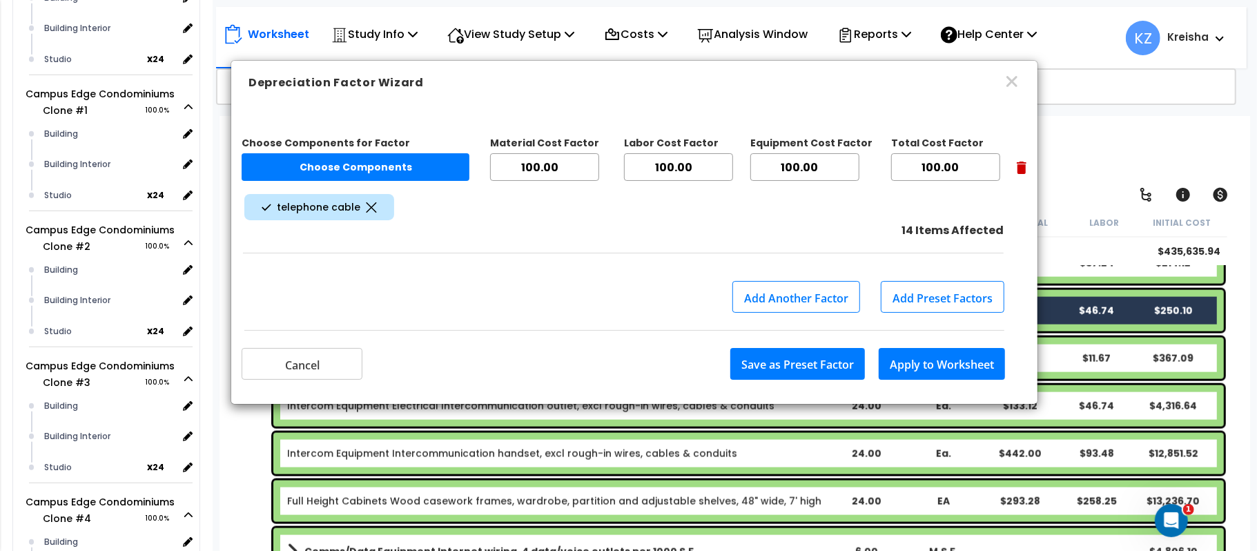
drag, startPoint x: 465, startPoint y: 86, endPoint x: 472, endPoint y: 94, distance: 10.3
click at [472, 91] on h6 "Depreciation Factor Wizard" at bounding box center [635, 83] width 772 height 17
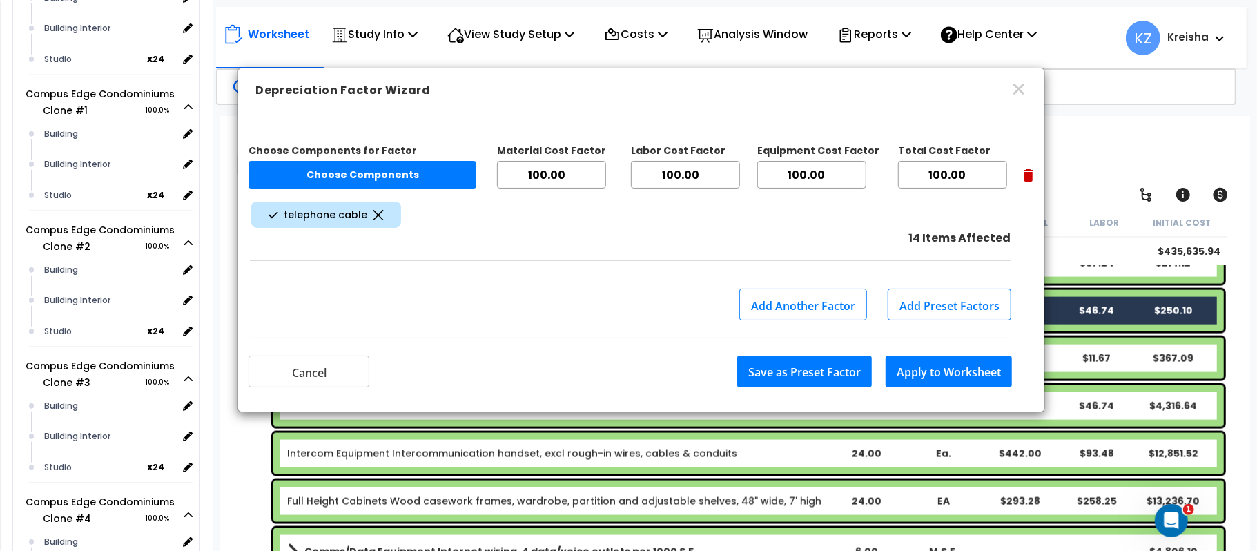
click at [373, 215] on icon at bounding box center [378, 215] width 11 height 10
click at [373, 216] on icon at bounding box center [378, 215] width 11 height 10
click at [1018, 95] on icon "button" at bounding box center [1020, 89] width 17 height 17
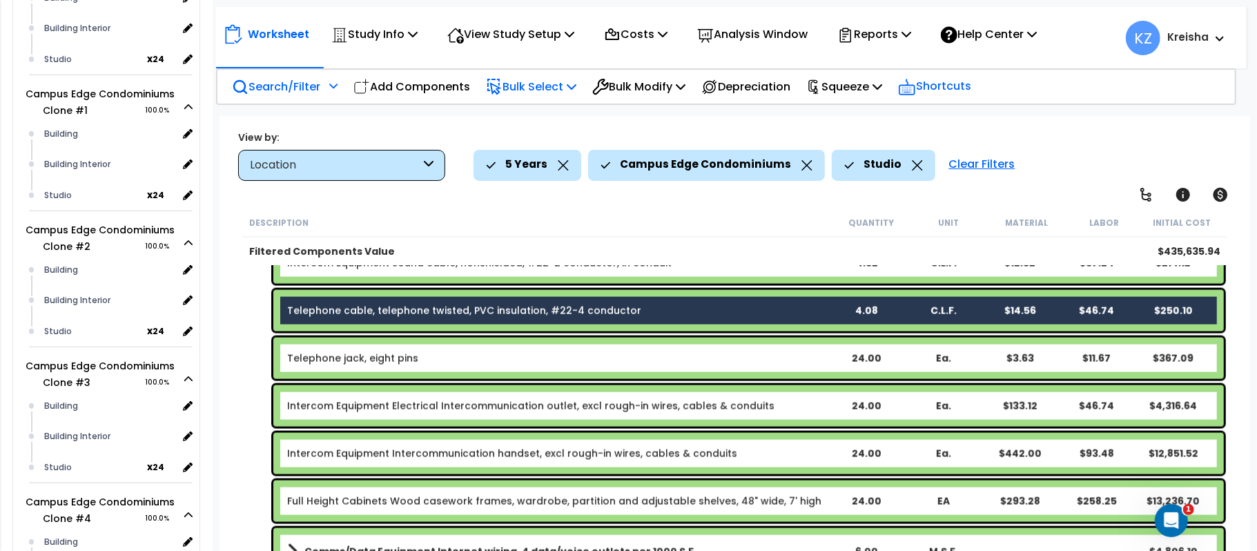
click at [972, 89] on p "Shortcuts" at bounding box center [934, 87] width 73 height 20
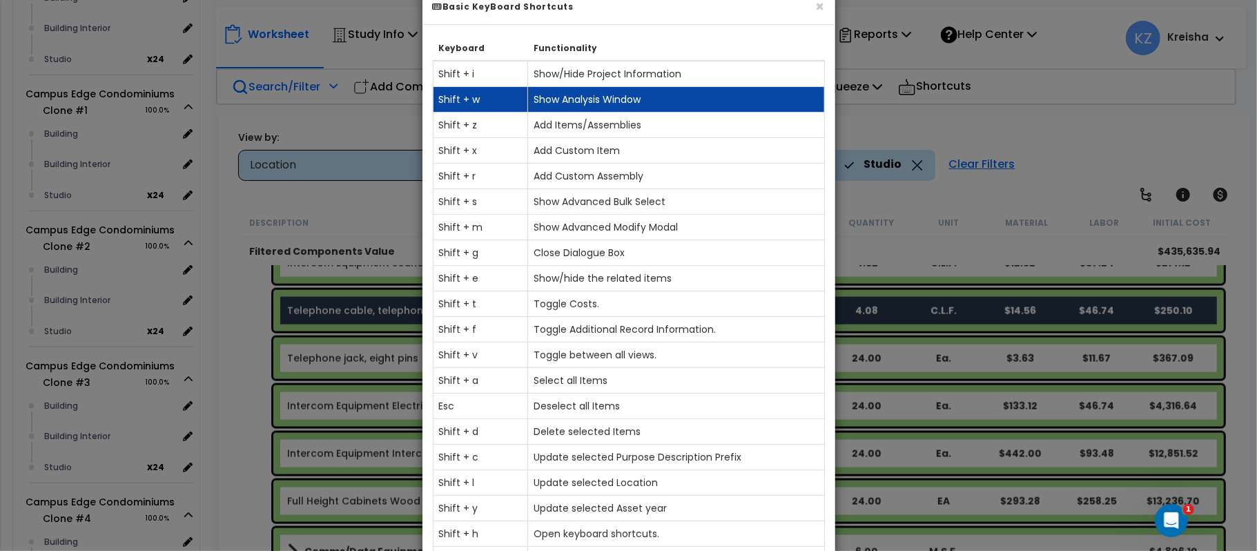
scroll to position [61, 0]
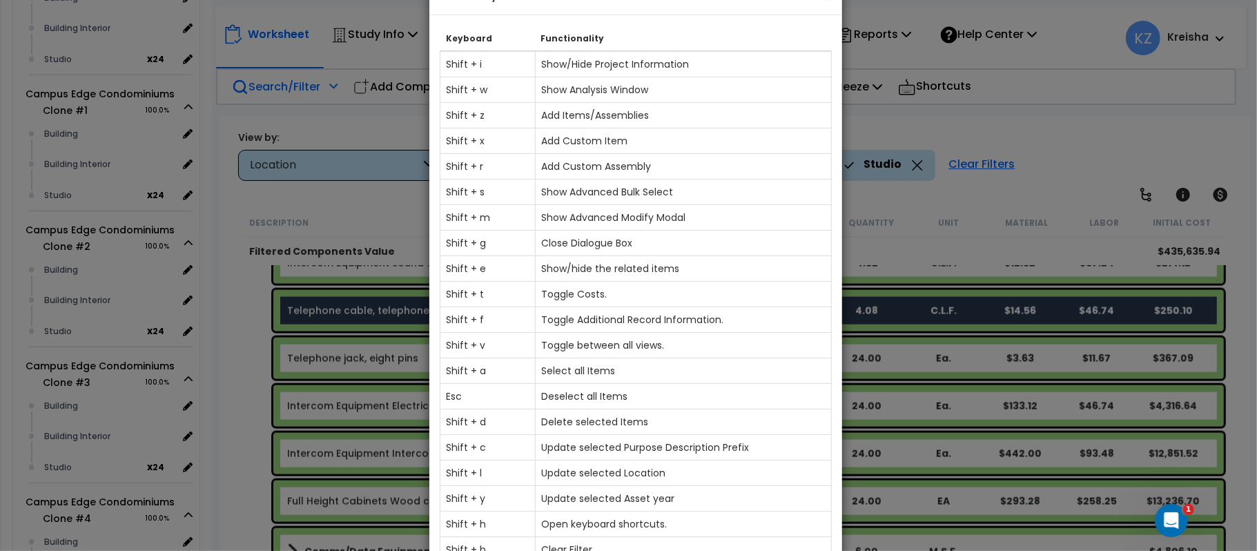
drag, startPoint x: 439, startPoint y: 28, endPoint x: 446, endPoint y: 48, distance: 21.8
click at [446, 48] on th "Keyboard" at bounding box center [488, 39] width 95 height 26
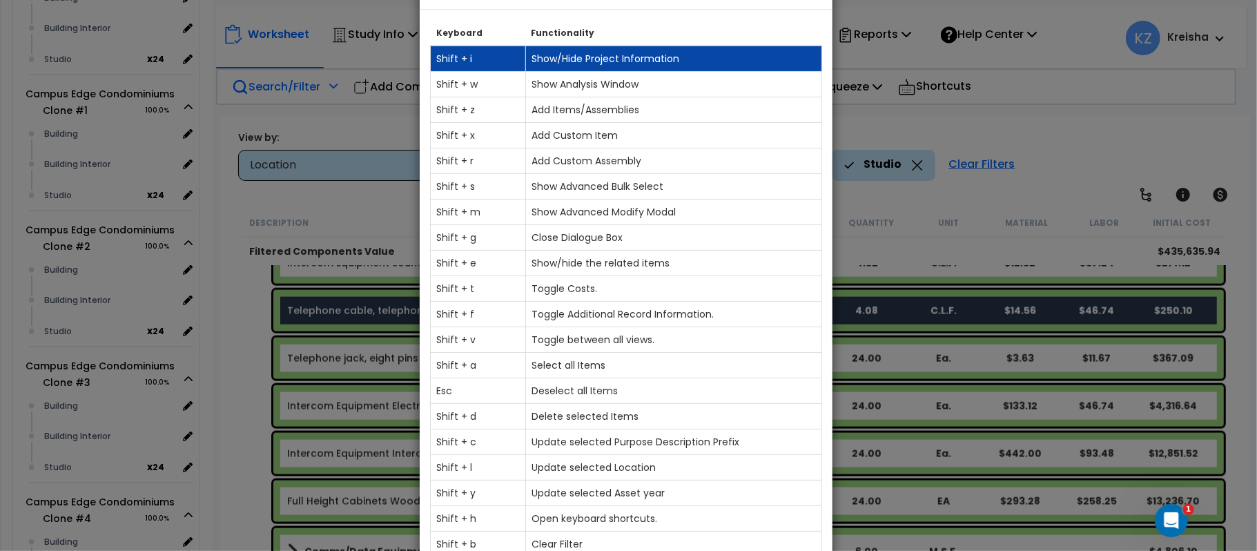
drag, startPoint x: 447, startPoint y: 59, endPoint x: 437, endPoint y: 54, distance: 11.7
click at [437, 54] on td "Shift + i" at bounding box center [478, 59] width 95 height 26
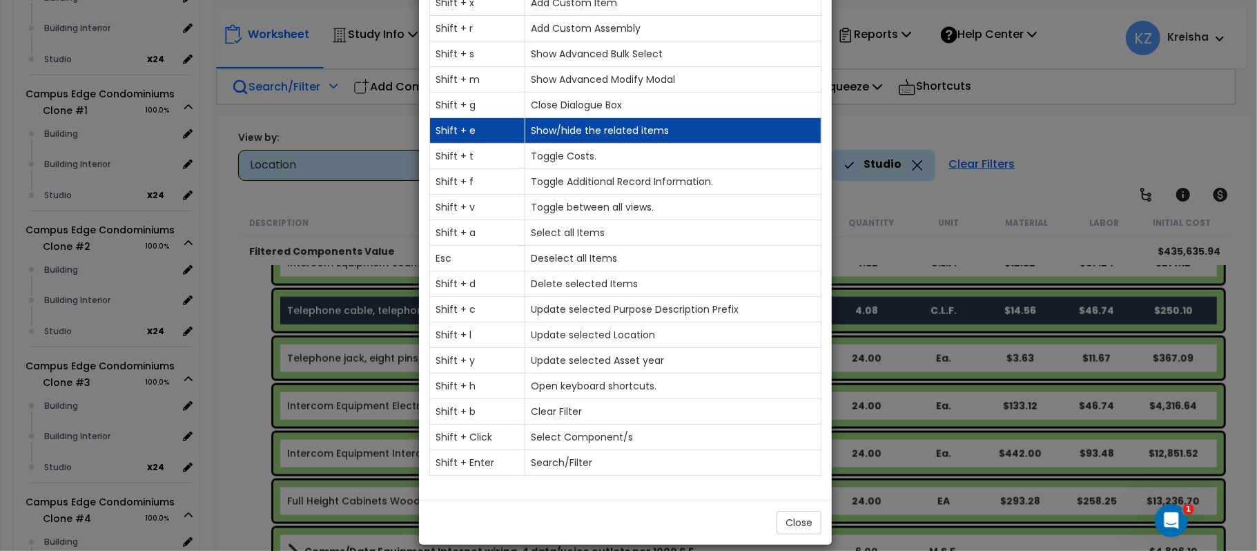
scroll to position [200, 0]
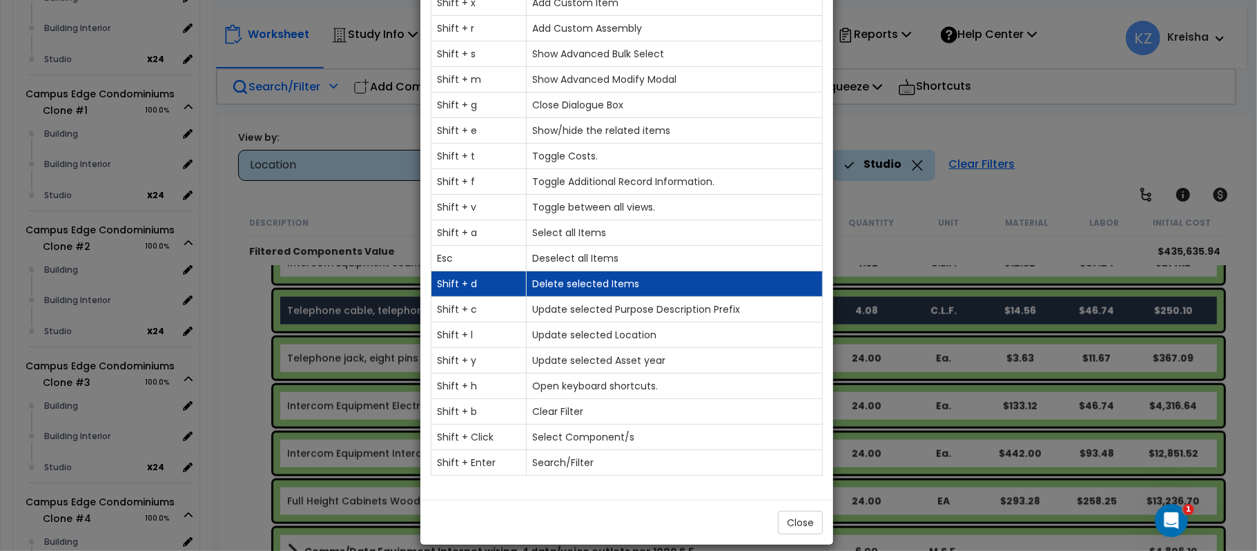
click at [459, 272] on td "Shift + d" at bounding box center [479, 284] width 95 height 26
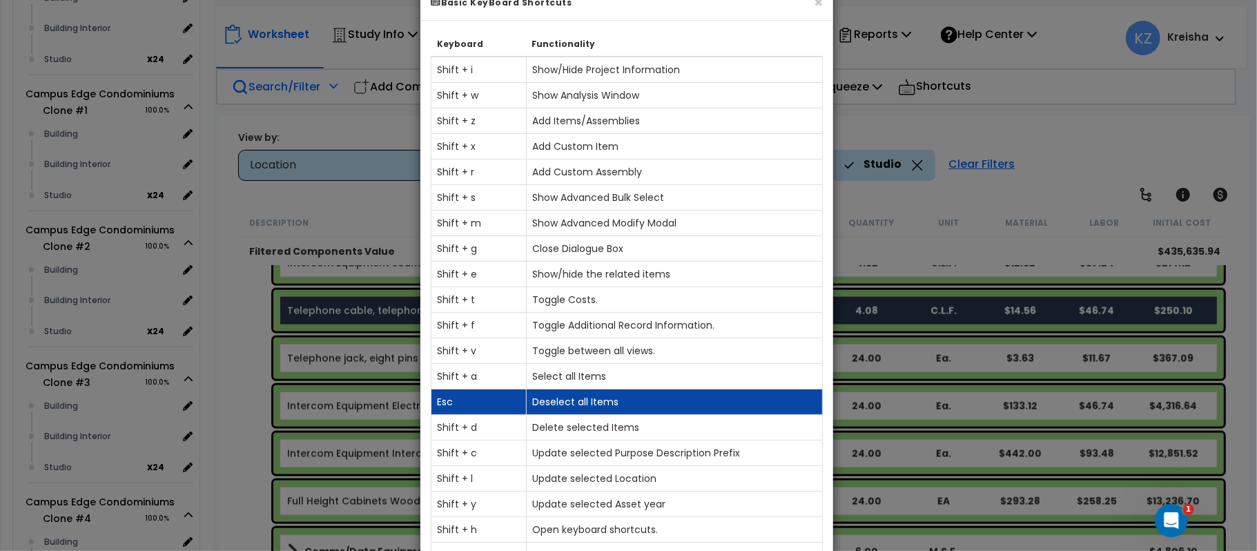
scroll to position [15, 0]
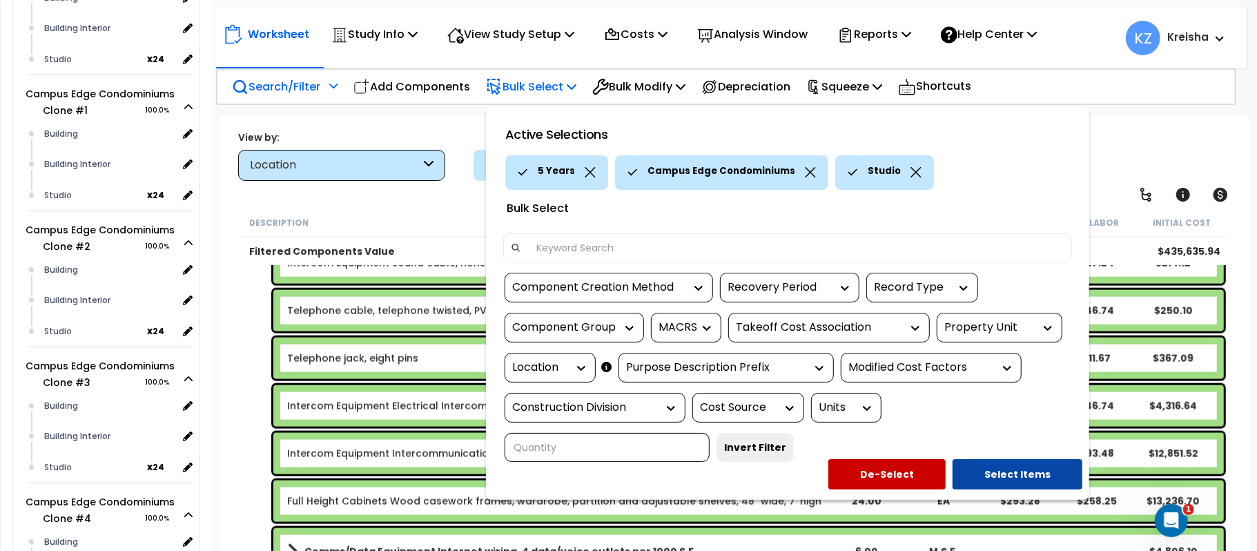
click at [405, 109] on div at bounding box center [628, 275] width 1257 height 551
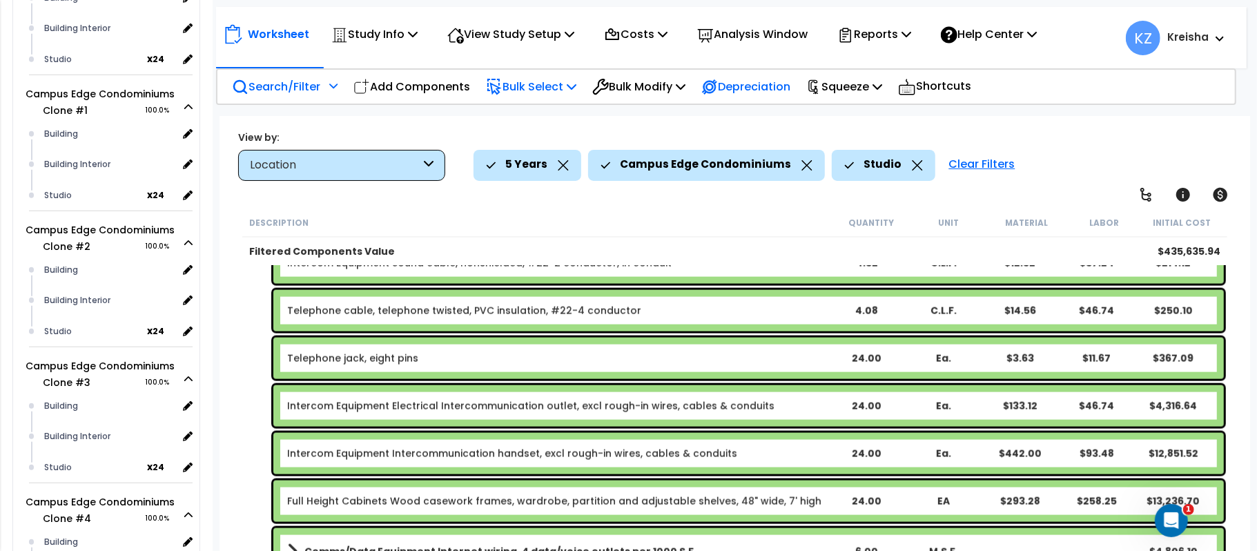
click at [754, 88] on p "Depreciation" at bounding box center [746, 86] width 89 height 19
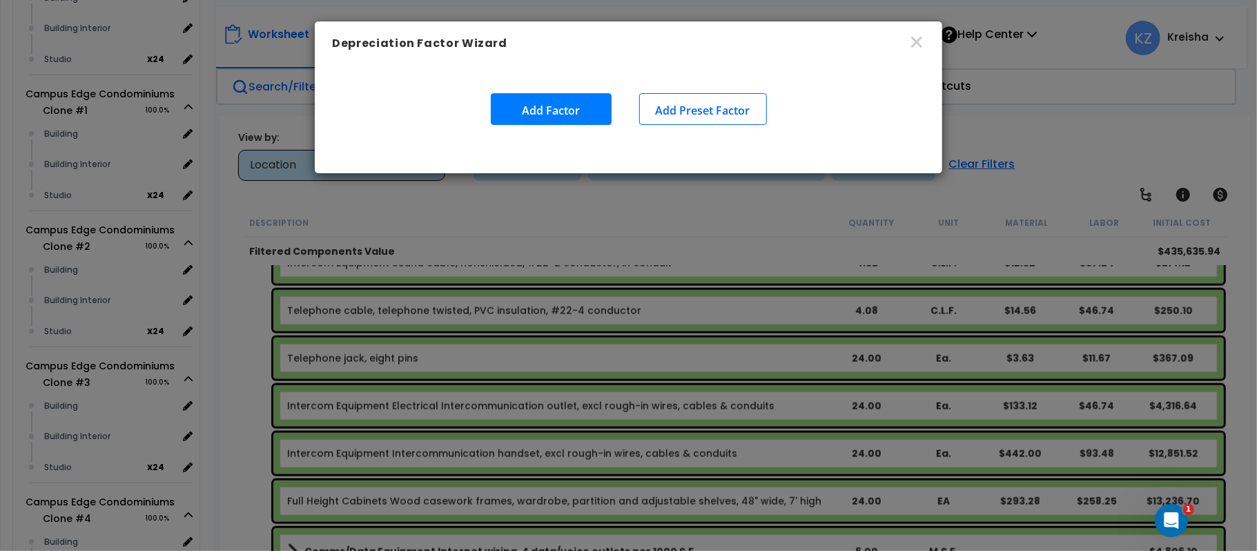
click at [575, 102] on button "Add Factor" at bounding box center [551, 109] width 121 height 32
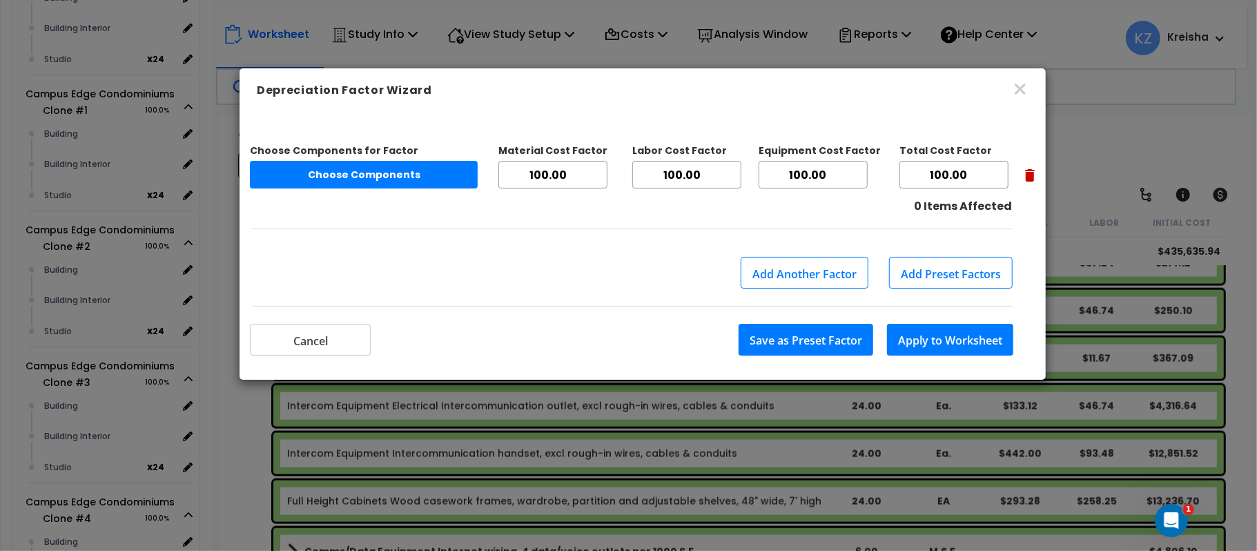
click at [329, 174] on button "Choose Components" at bounding box center [364, 175] width 228 height 28
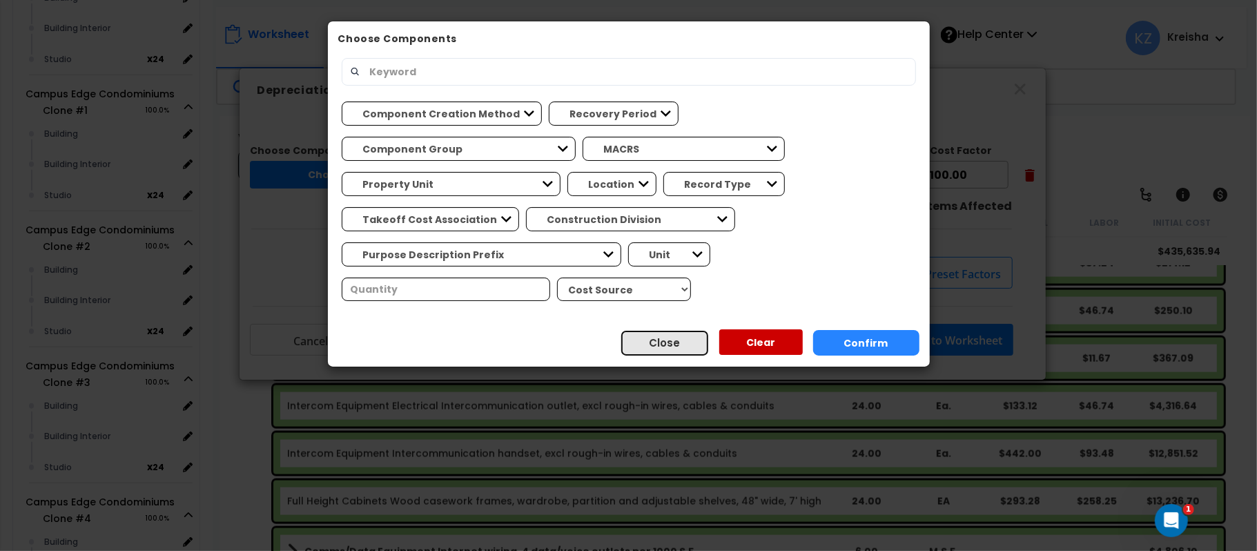
click at [660, 330] on button "Close" at bounding box center [665, 343] width 88 height 26
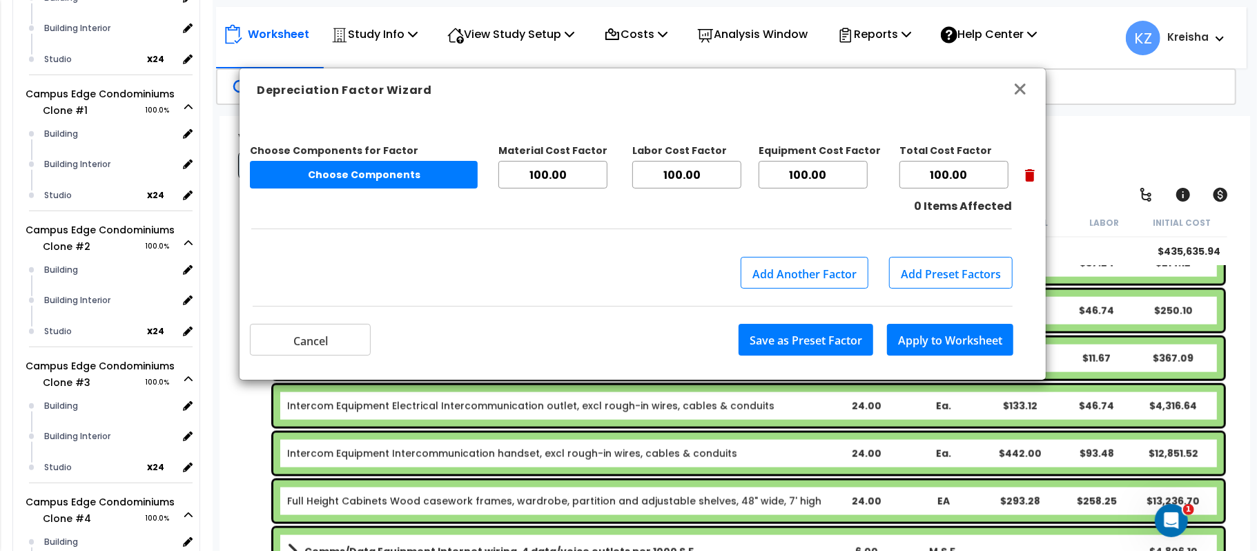
click at [1025, 86] on icon "button" at bounding box center [1020, 89] width 17 height 17
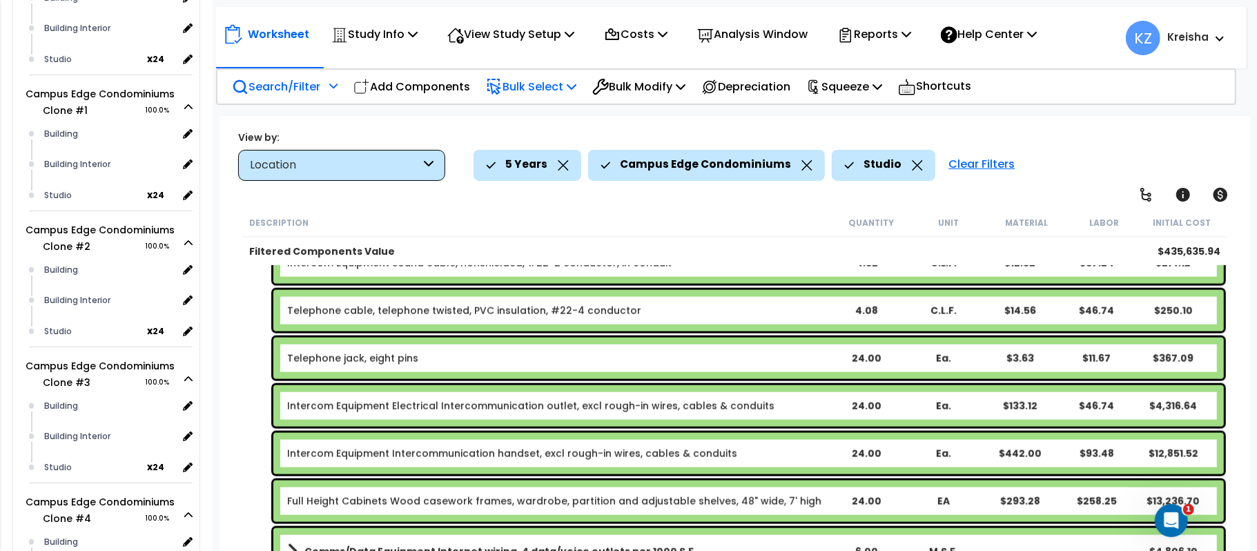
click at [1051, 117] on div "Worksheet Study Info Study Setup Add Property Unit Template study Clone study KZ" at bounding box center [735, 391] width 1031 height 551
click at [751, 81] on p "Depreciation" at bounding box center [746, 86] width 89 height 19
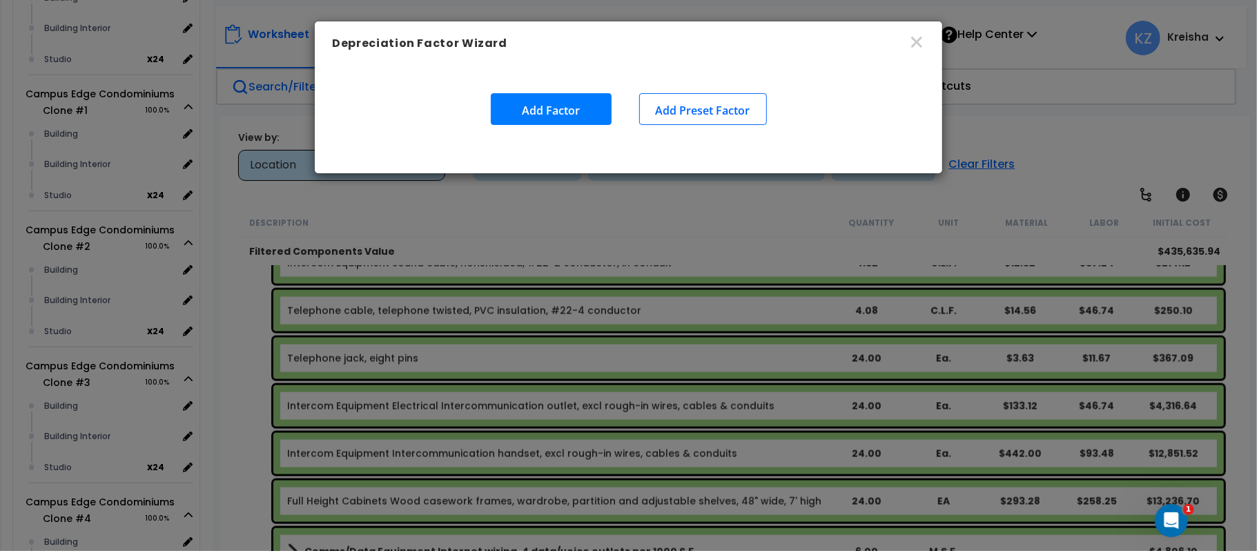
click at [548, 117] on button "Add Factor" at bounding box center [551, 109] width 121 height 32
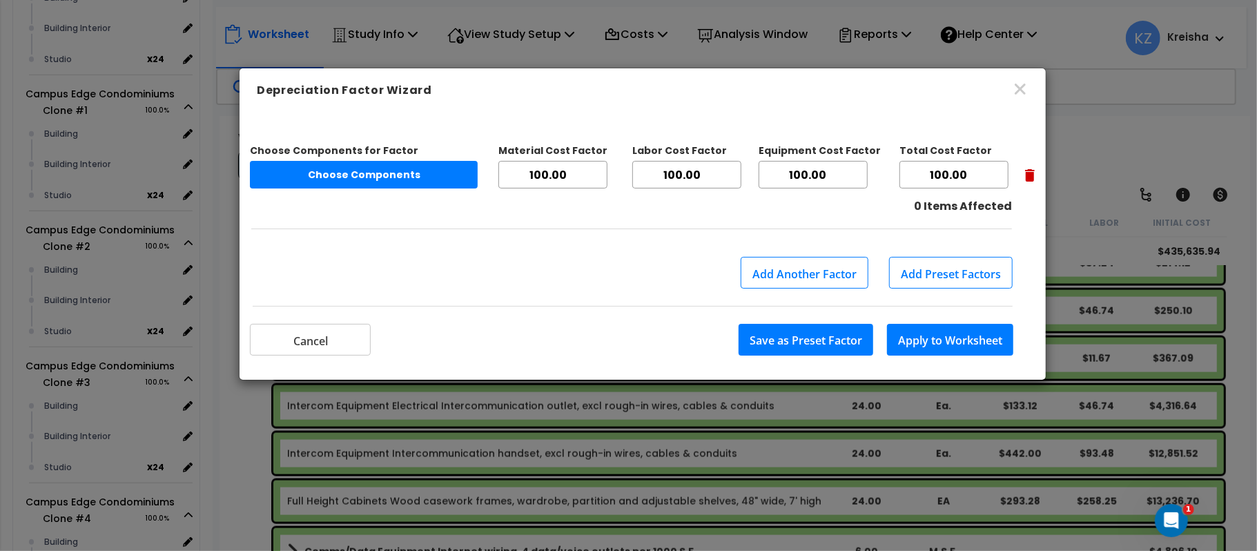
click at [932, 181] on input "100.00" at bounding box center [954, 175] width 109 height 28
click at [1019, 84] on icon "button" at bounding box center [1020, 89] width 17 height 17
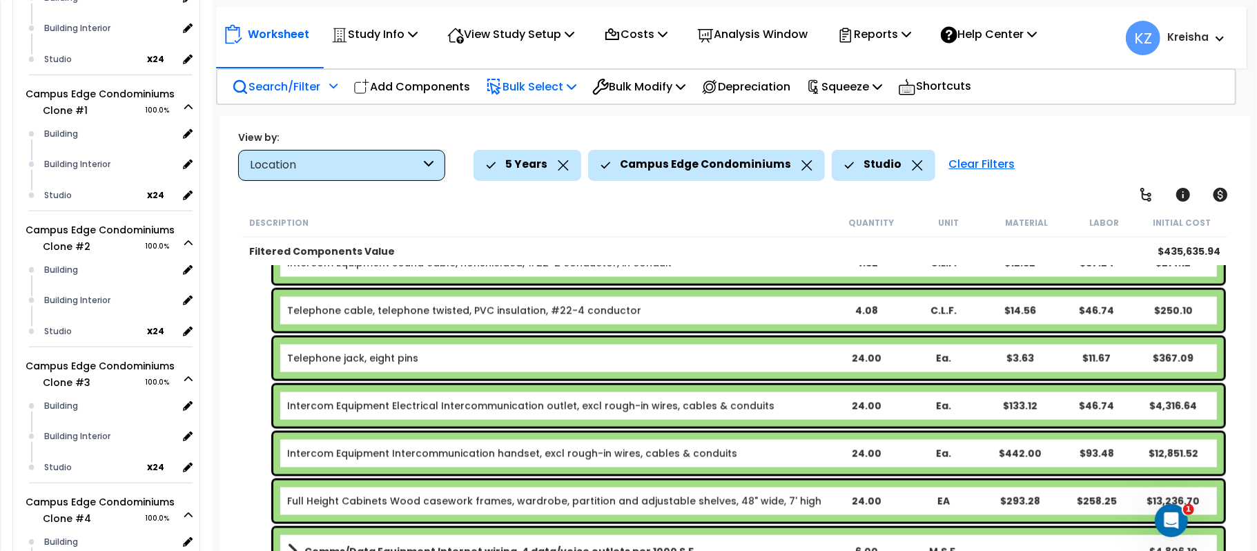
click at [1056, 122] on div "Worksheet Study Info Study Setup Add Property Unit Template study Clone study KZ" at bounding box center [735, 391] width 1031 height 551
click at [722, 97] on div "Depreciation" at bounding box center [746, 86] width 89 height 32
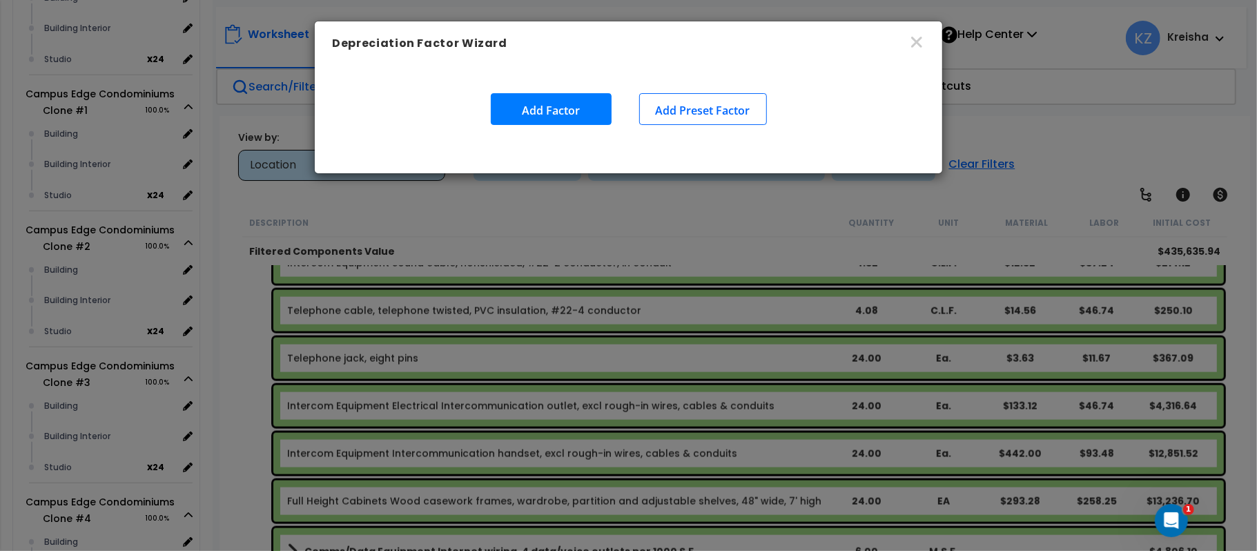
click at [547, 117] on button "Add Factor" at bounding box center [551, 109] width 121 height 32
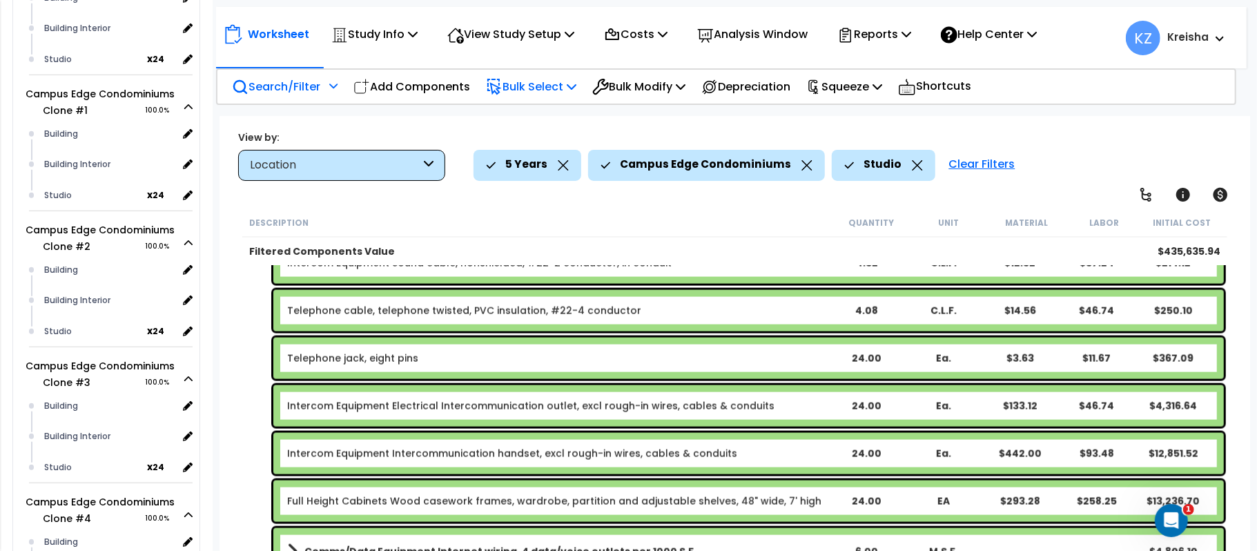
click at [1043, 128] on div "Worksheet Study Info Study Setup Add Property Unit Template study Clone study KZ" at bounding box center [735, 391] width 1031 height 551
click at [1043, 138] on div "View by: Location High to Low - Component Cost" at bounding box center [734, 155] width 1003 height 51
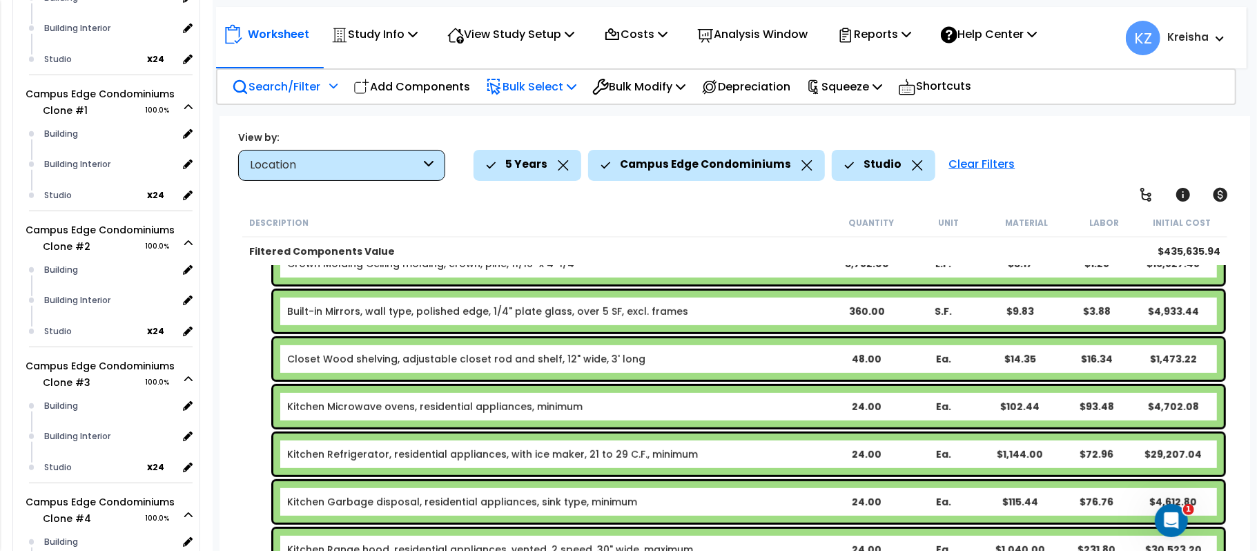
scroll to position [566, 0]
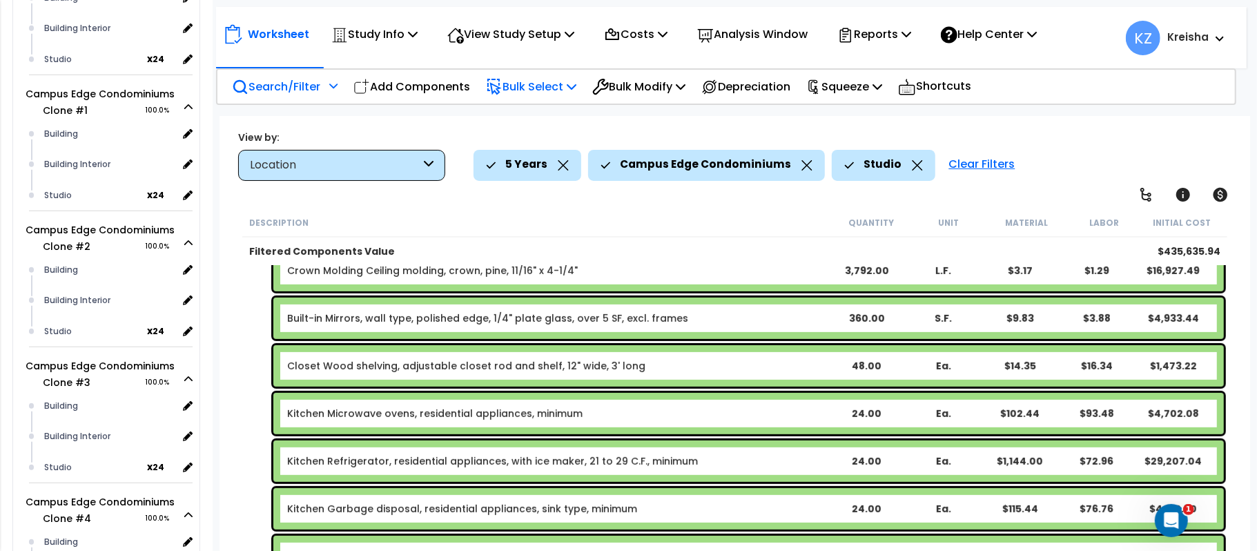
click at [432, 199] on div "Worksheet Study Info Study Setup Add Property Unit Template study Clone study KZ" at bounding box center [735, 391] width 1031 height 551
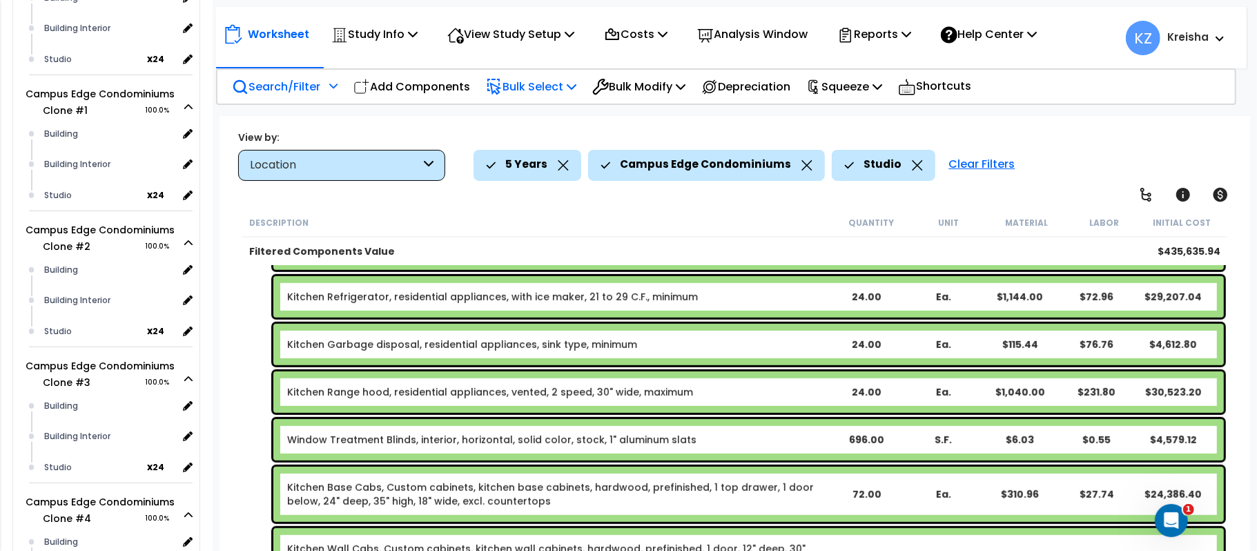
scroll to position [766, 0]
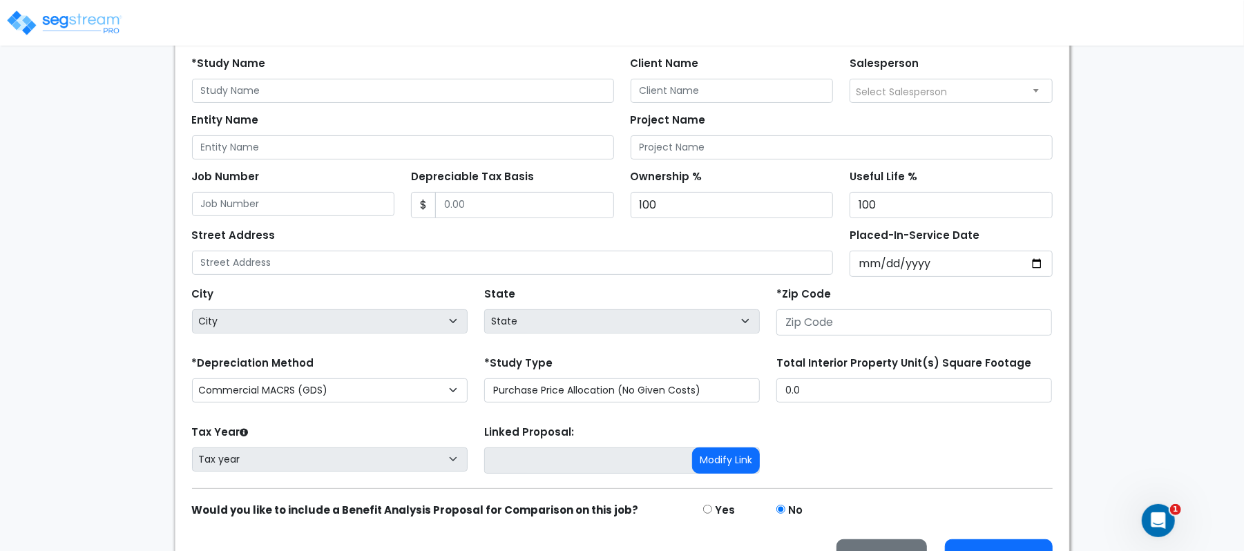
scroll to position [171, 0]
